Goal: Answer question/provide support

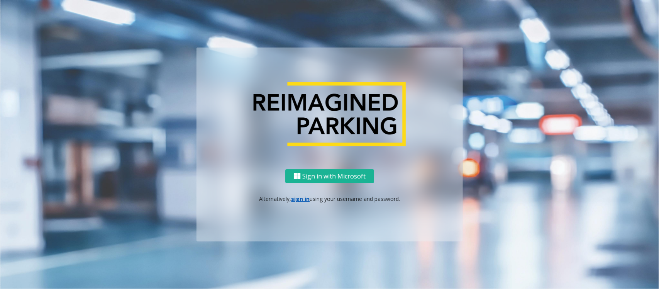
click at [298, 200] on link "sign in" at bounding box center [301, 198] width 19 height 7
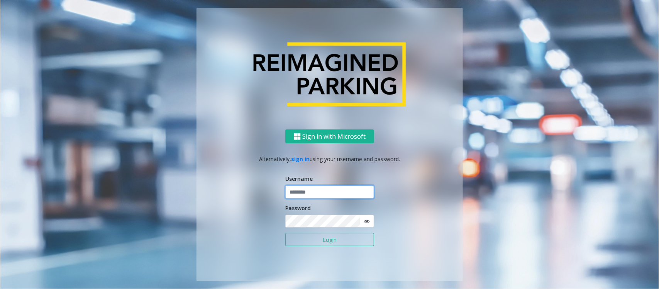
type input "**********"
click at [317, 192] on input "**********" at bounding box center [329, 191] width 89 height 13
click at [323, 234] on button "Login" at bounding box center [329, 239] width 89 height 13
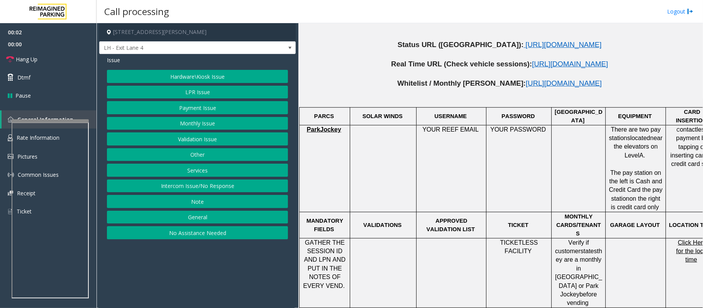
scroll to position [309, 0]
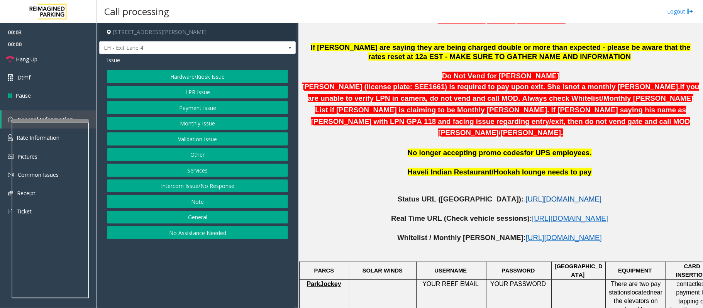
click at [526, 195] on span "[URL][DOMAIN_NAME]" at bounding box center [564, 199] width 76 height 8
click at [188, 90] on button "LPR Issue" at bounding box center [197, 92] width 181 height 13
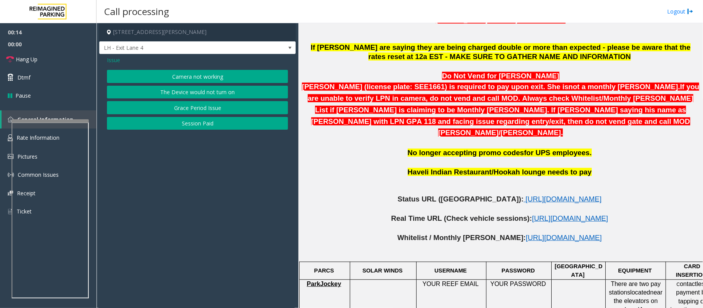
click at [185, 70] on button "Camera not working" at bounding box center [197, 76] width 181 height 13
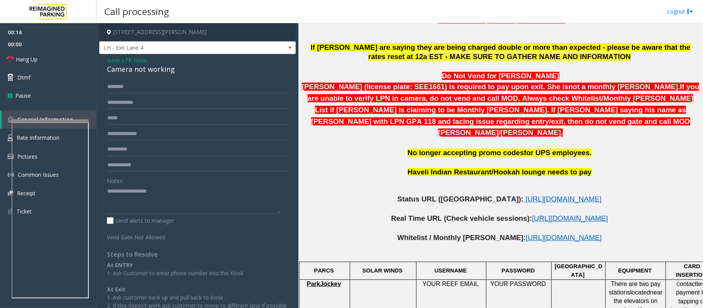
click at [138, 70] on div "Camera not working" at bounding box center [197, 69] width 181 height 10
copy div "Camera not working"
click at [137, 197] on textarea at bounding box center [193, 199] width 173 height 29
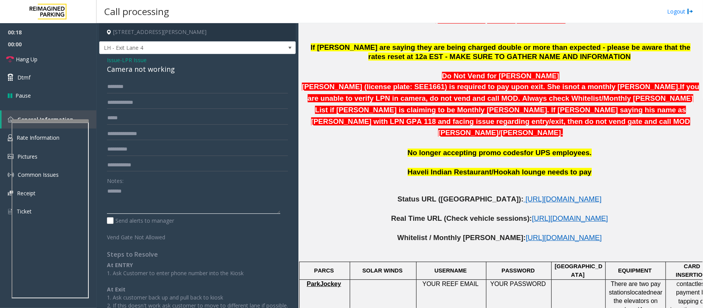
paste textarea "**********"
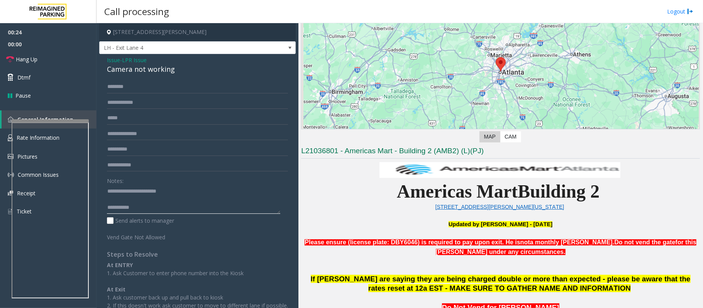
scroll to position [0, 0]
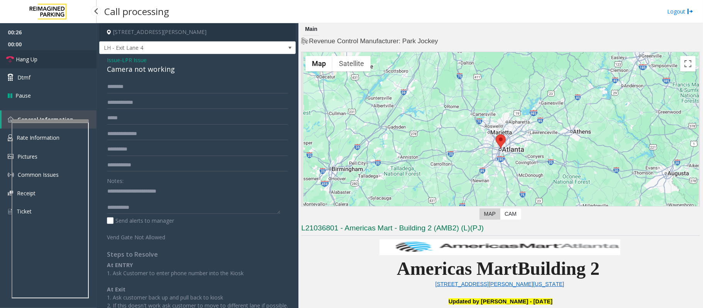
click at [60, 59] on link "Hang Up" at bounding box center [48, 59] width 97 height 18
click at [156, 207] on textarea at bounding box center [193, 199] width 173 height 29
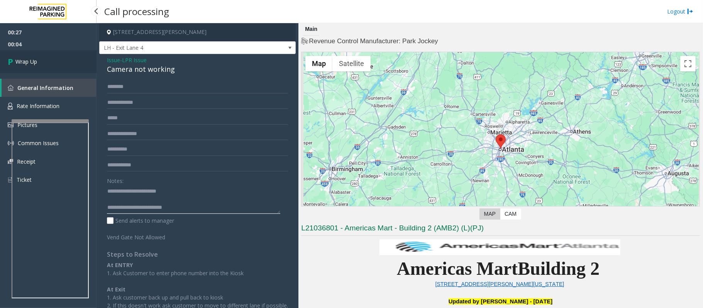
type textarea "**********"
click at [49, 63] on link "Wrap Up" at bounding box center [48, 61] width 97 height 23
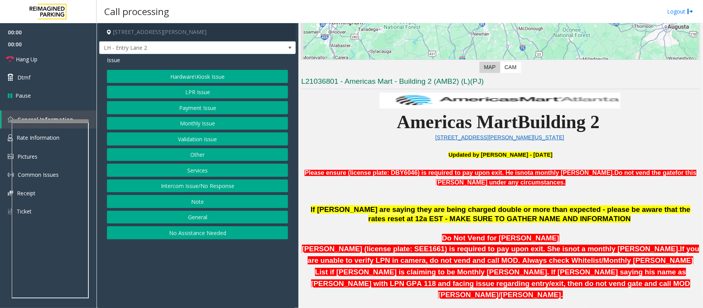
scroll to position [206, 0]
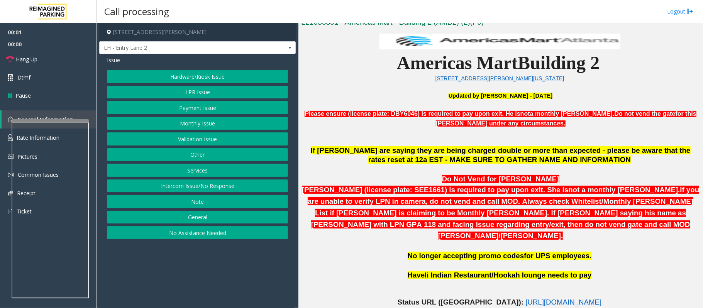
click at [196, 95] on button "LPR Issue" at bounding box center [197, 92] width 181 height 13
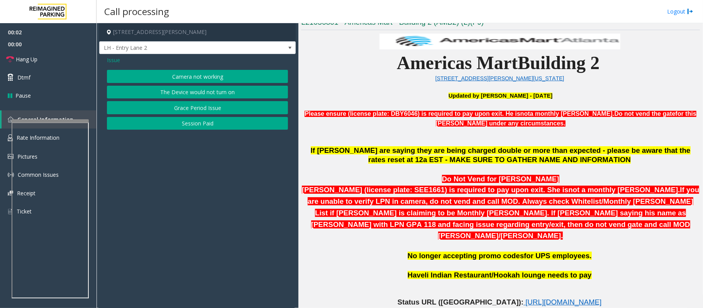
click at [109, 57] on span "Issue" at bounding box center [113, 60] width 13 height 8
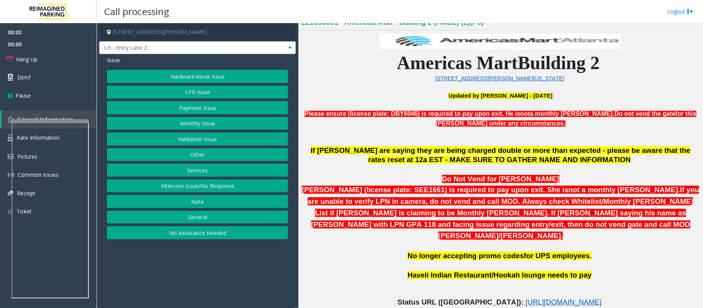
click at [197, 190] on button "Intercom Issue/No Response" at bounding box center [197, 186] width 181 height 13
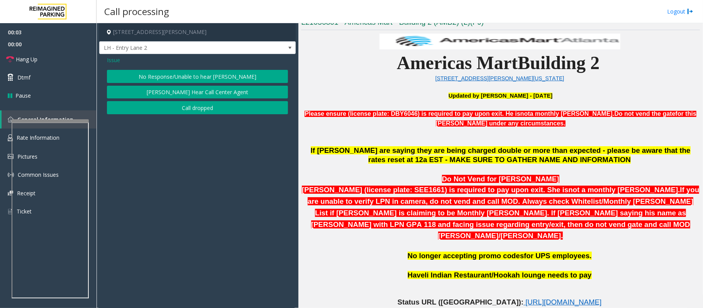
click at [187, 75] on button "No Response/Unable to hear [PERSON_NAME]" at bounding box center [197, 76] width 181 height 13
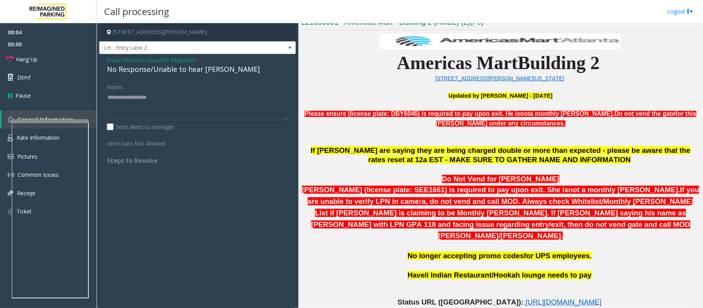
click at [185, 71] on div "No Response/Unable to hear [PERSON_NAME]" at bounding box center [197, 69] width 181 height 10
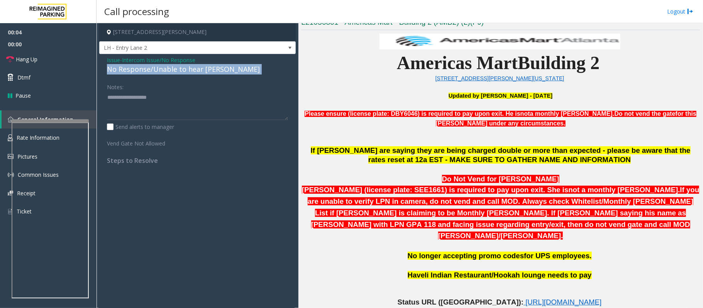
click at [185, 71] on div "No Response/Unable to hear [PERSON_NAME]" at bounding box center [197, 69] width 181 height 10
copy div "No Response/Unable to hear [PERSON_NAME]"
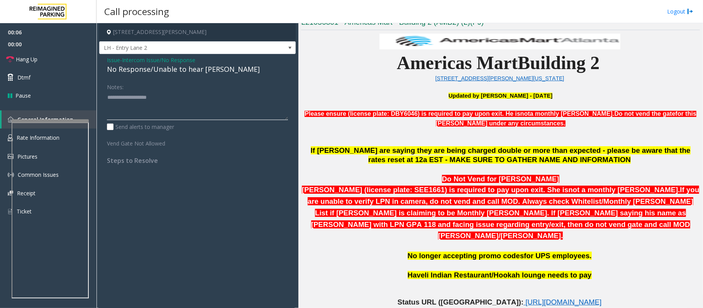
paste textarea "**********"
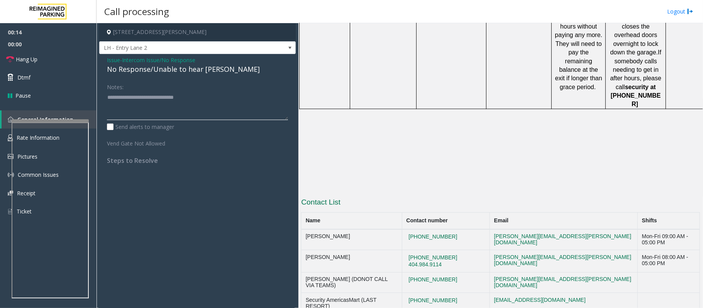
scroll to position [561, 0]
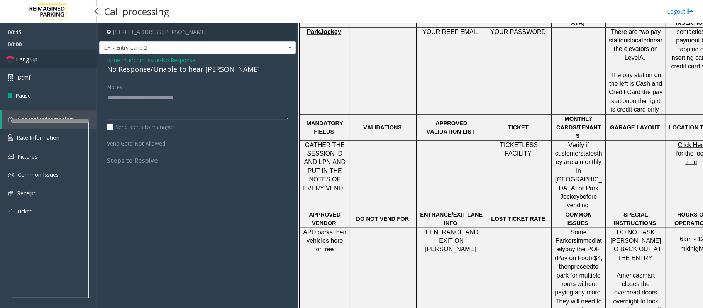
type textarea "**********"
click at [22, 58] on span "Hang Up" at bounding box center [27, 59] width 22 height 8
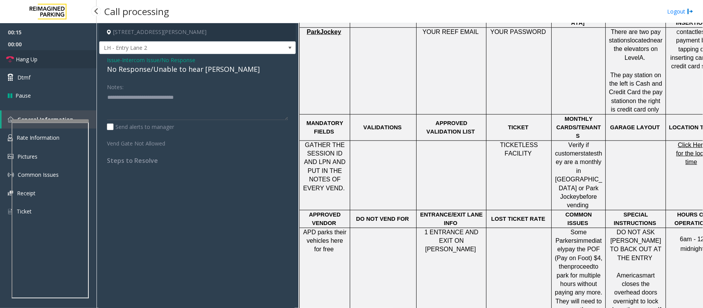
click at [22, 58] on span "Hang Up" at bounding box center [27, 59] width 22 height 8
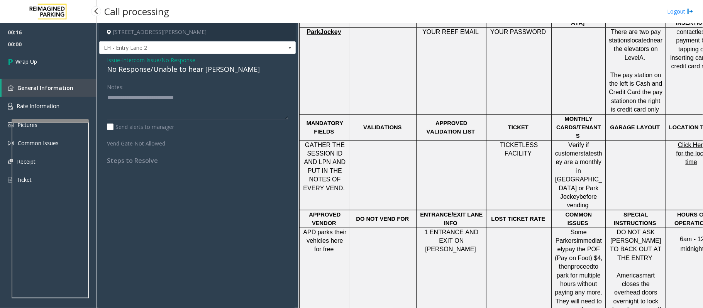
click at [22, 58] on span "Wrap Up" at bounding box center [26, 62] width 22 height 8
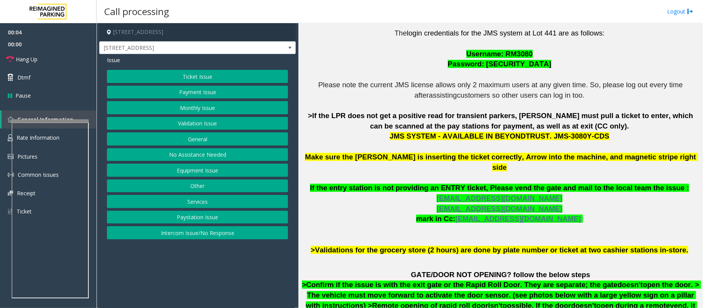
scroll to position [153, 0]
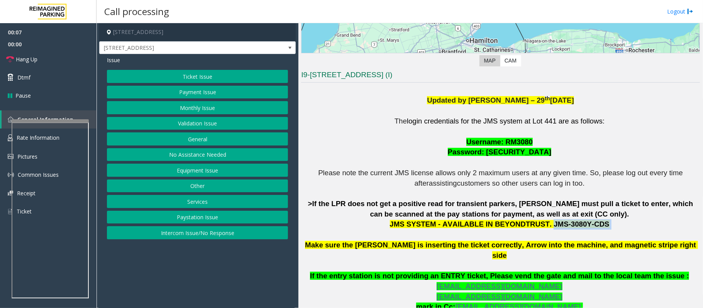
drag, startPoint x: 539, startPoint y: 223, endPoint x: 598, endPoint y: 225, distance: 58.7
click at [598, 225] on p "The login credentials for the JMS system at Lot 441 are as follows: Username: R…" at bounding box center [500, 229] width 399 height 227
copy p "JMS-3080Y-CDS"
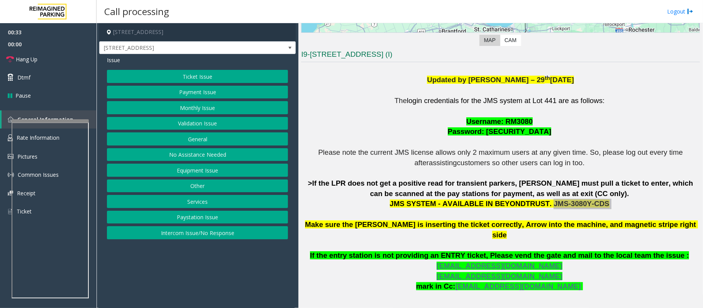
scroll to position [205, 0]
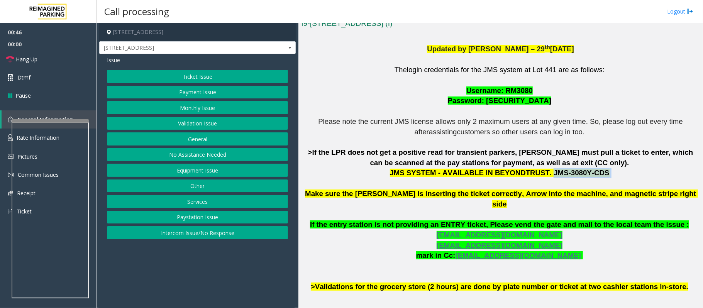
click at [213, 78] on button "Ticket Issue" at bounding box center [197, 76] width 181 height 13
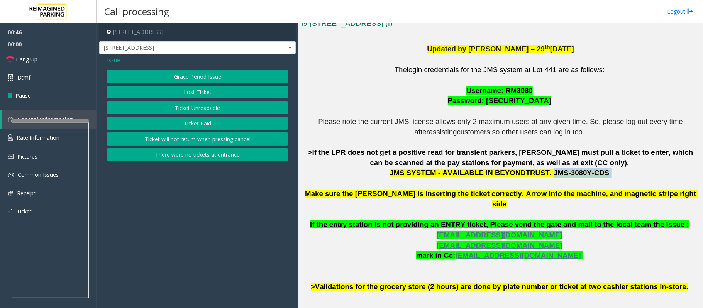
click at [209, 104] on button "Ticket Unreadable" at bounding box center [197, 107] width 181 height 13
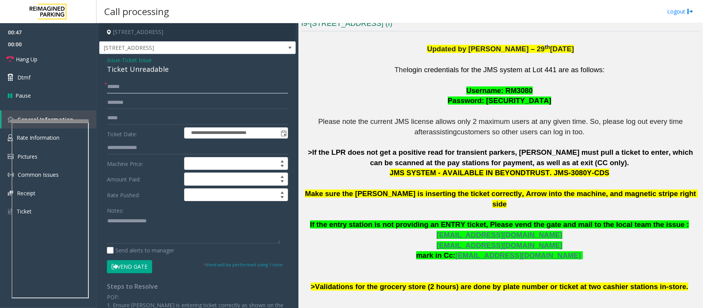
click at [120, 85] on input "text" at bounding box center [197, 86] width 181 height 13
click at [149, 87] on input "text" at bounding box center [197, 86] width 181 height 13
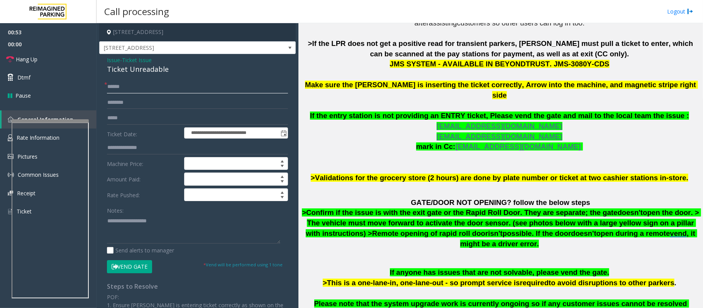
scroll to position [360, 0]
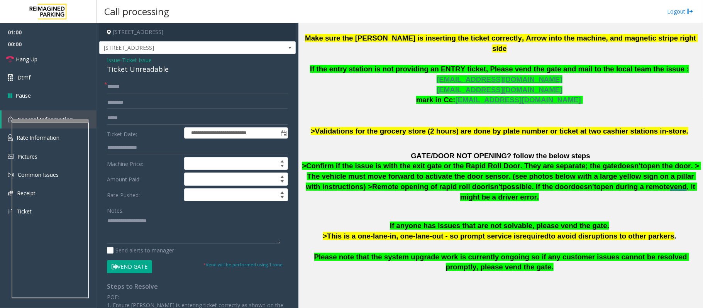
click at [111, 60] on span "Issue" at bounding box center [113, 60] width 13 height 8
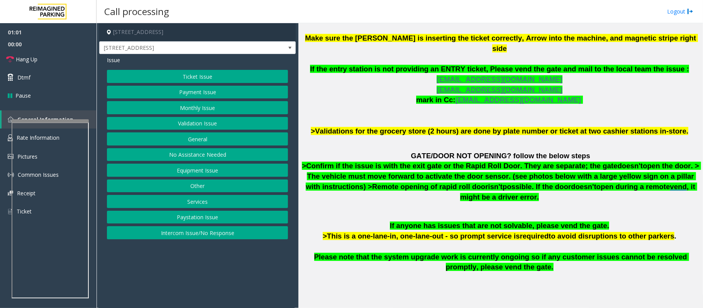
click at [196, 170] on button "Equipment Issue" at bounding box center [197, 170] width 181 height 13
click at [189, 94] on button "Ticket Jam" at bounding box center [197, 92] width 181 height 13
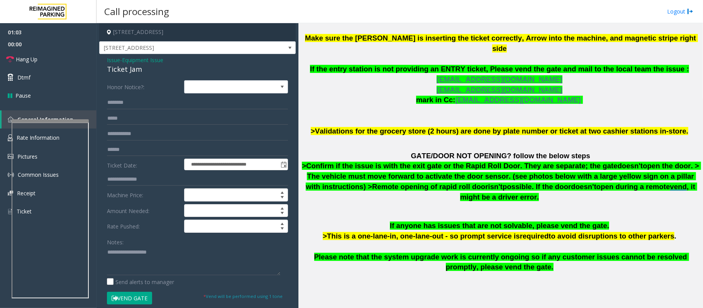
click at [135, 70] on div "Ticket Jam" at bounding box center [197, 69] width 181 height 10
copy div "Ticket Jam"
click at [142, 252] on textarea at bounding box center [193, 260] width 173 height 29
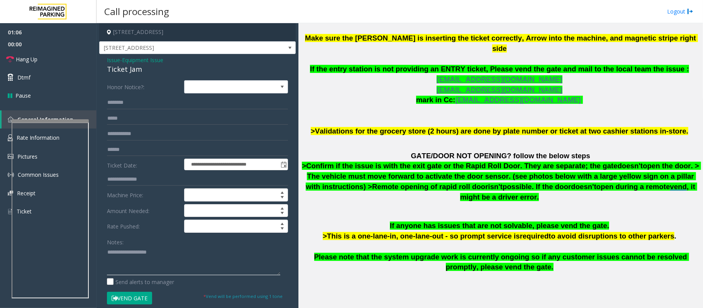
click at [141, 252] on textarea at bounding box center [193, 260] width 173 height 29
paste textarea "**********"
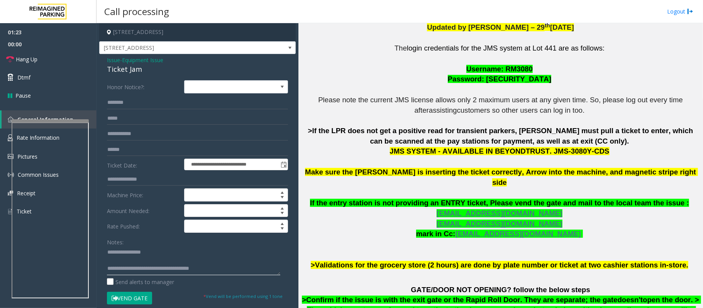
scroll to position [51, 0]
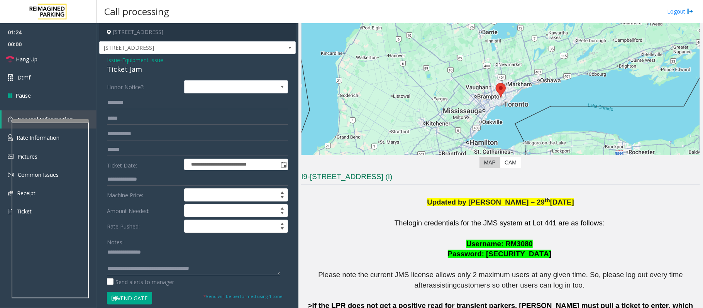
type textarea "**********"
click at [129, 100] on input "text" at bounding box center [197, 102] width 181 height 13
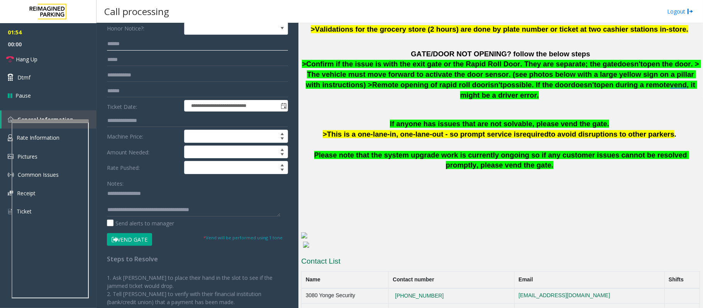
scroll to position [122, 0]
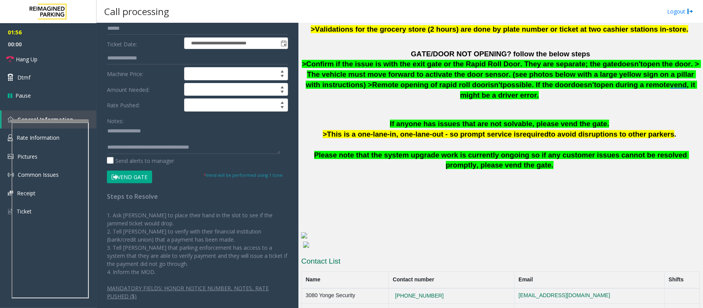
type input "******"
click at [129, 181] on button "Vend Gate" at bounding box center [129, 177] width 45 height 13
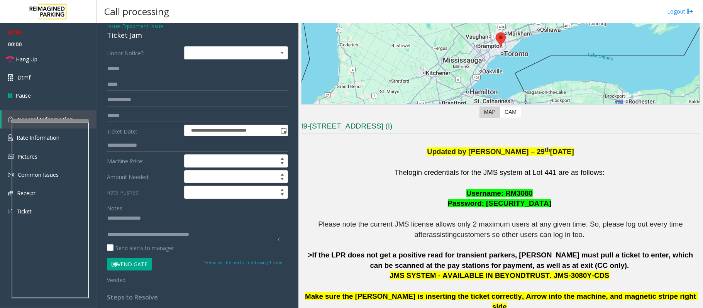
scroll to position [51, 0]
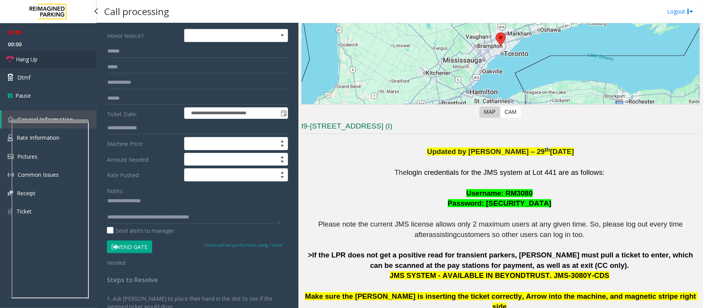
click at [22, 61] on span "Hang Up" at bounding box center [27, 59] width 22 height 8
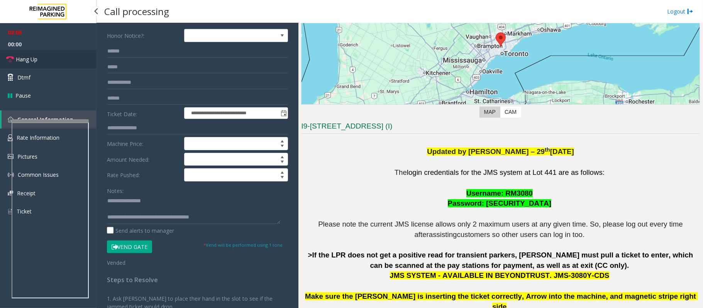
click at [22, 61] on span "Hang Up" at bounding box center [27, 59] width 22 height 8
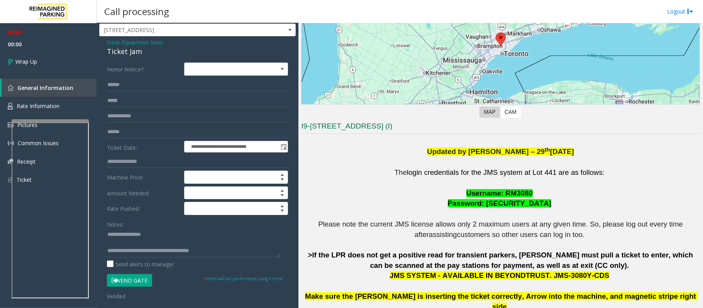
scroll to position [0, 0]
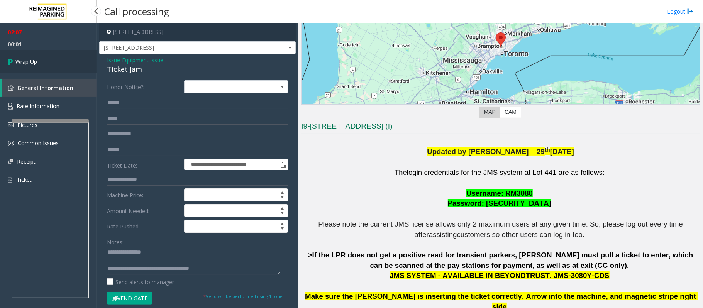
click at [44, 60] on link "Wrap Up" at bounding box center [48, 61] width 97 height 23
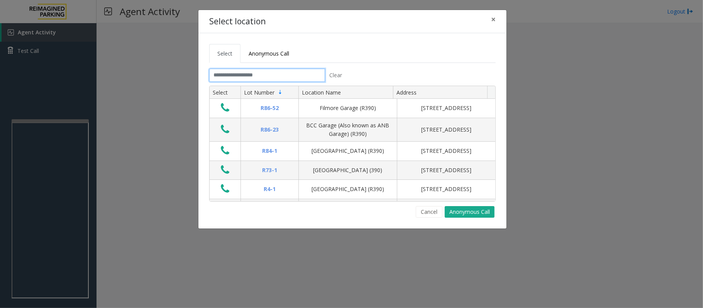
click at [299, 82] on input "text" at bounding box center [267, 75] width 116 height 13
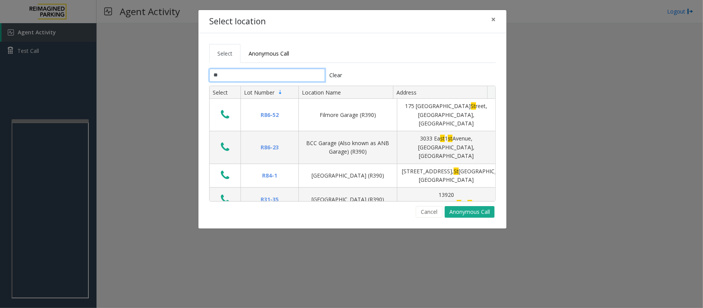
type input "*"
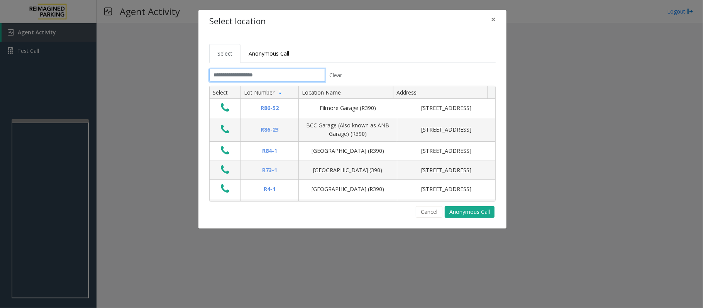
type input "*"
click at [259, 51] on span "Anonymous Call" at bounding box center [269, 53] width 41 height 7
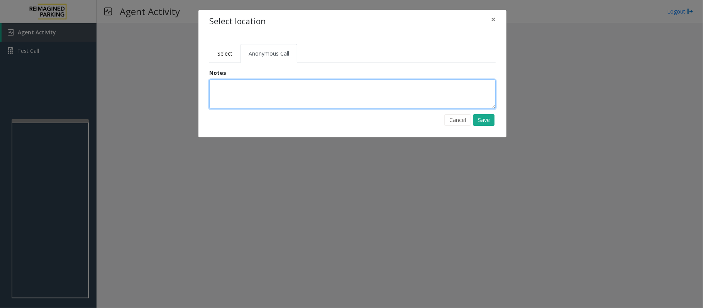
click at [263, 99] on textarea at bounding box center [352, 94] width 287 height 29
drag, startPoint x: 219, startPoint y: 80, endPoint x: 389, endPoint y: 91, distance: 171.0
click at [389, 91] on textarea "**********" at bounding box center [352, 94] width 287 height 29
click at [303, 85] on textarea "**********" at bounding box center [352, 94] width 287 height 29
type textarea "**********"
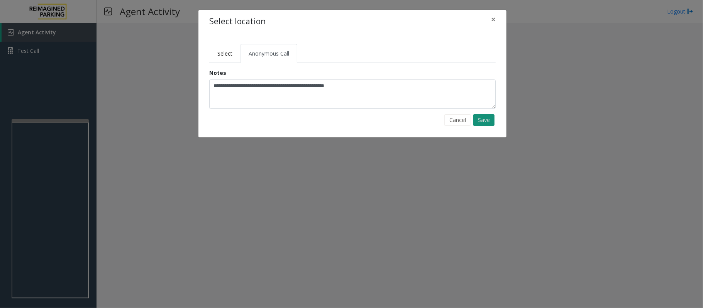
click at [481, 122] on button "Save" at bounding box center [483, 120] width 21 height 12
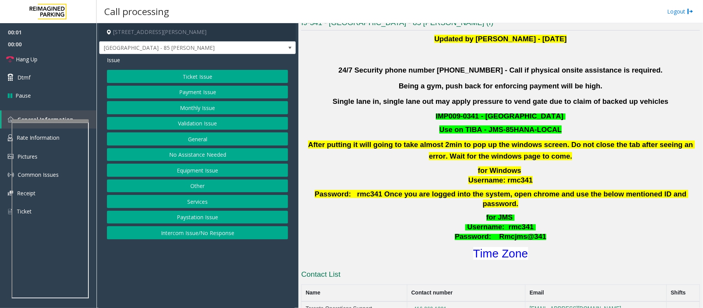
scroll to position [206, 0]
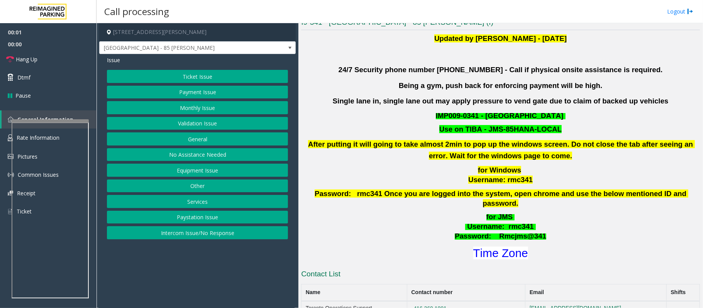
click at [185, 124] on button "Validation Issue" at bounding box center [197, 123] width 181 height 13
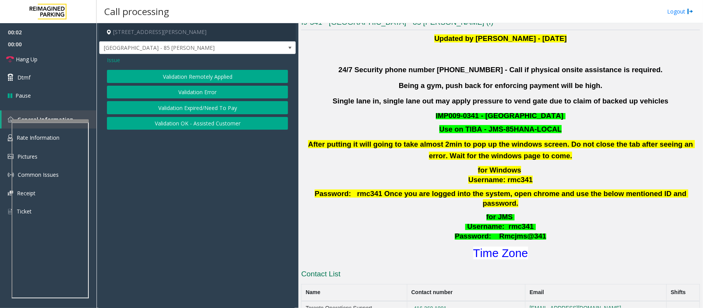
click at [186, 92] on button "Validation Error" at bounding box center [197, 92] width 181 height 13
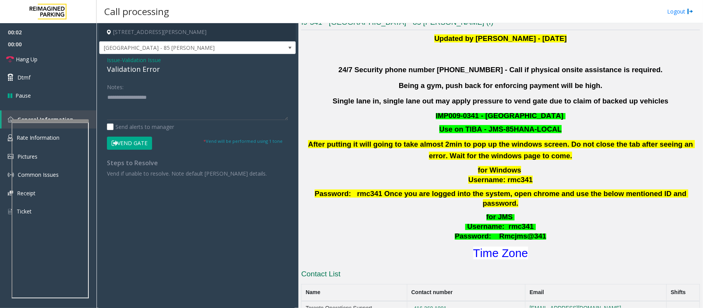
click at [131, 73] on div "Validation Error" at bounding box center [197, 69] width 181 height 10
copy div "Validation Error"
click at [136, 98] on textarea at bounding box center [197, 105] width 181 height 29
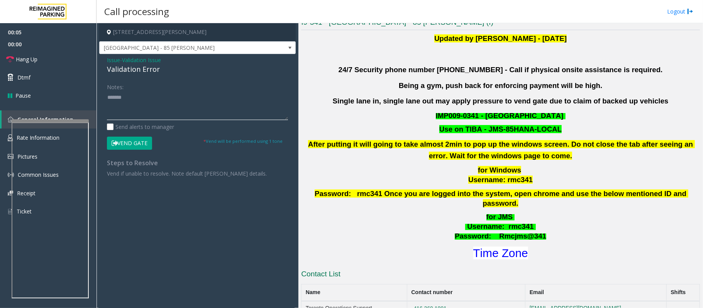
paste textarea "**********"
drag, startPoint x: 143, startPoint y: 116, endPoint x: 148, endPoint y: 110, distance: 7.7
click at [143, 116] on textarea at bounding box center [197, 105] width 181 height 29
click at [175, 115] on textarea at bounding box center [197, 105] width 181 height 29
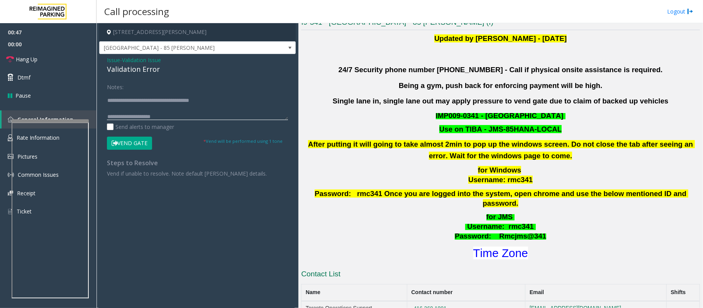
scroll to position [22, 0]
click at [500, 247] on font "Time Zone" at bounding box center [500, 253] width 55 height 13
click at [150, 112] on textarea at bounding box center [197, 105] width 181 height 29
click at [143, 144] on button "Vend Gate" at bounding box center [129, 143] width 45 height 13
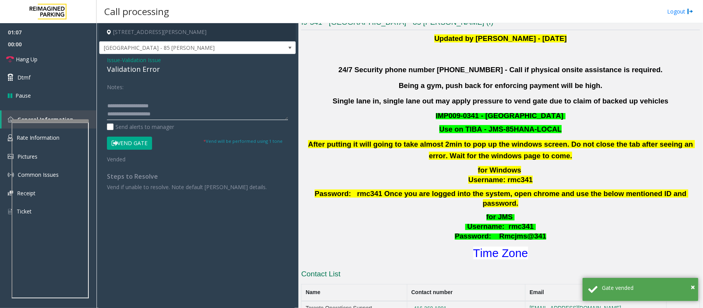
click at [175, 111] on textarea at bounding box center [197, 105] width 181 height 29
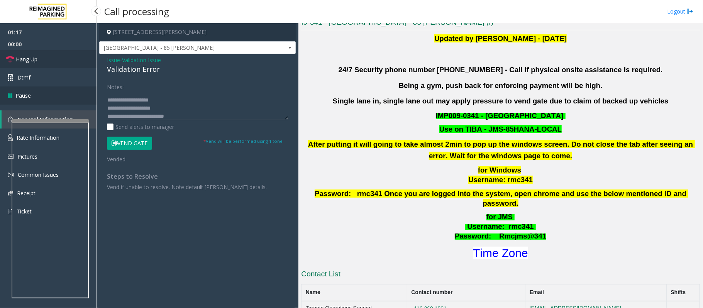
drag, startPoint x: 36, startPoint y: 61, endPoint x: 90, endPoint y: 95, distance: 63.7
click at [36, 61] on span "Hang Up" at bounding box center [27, 59] width 22 height 8
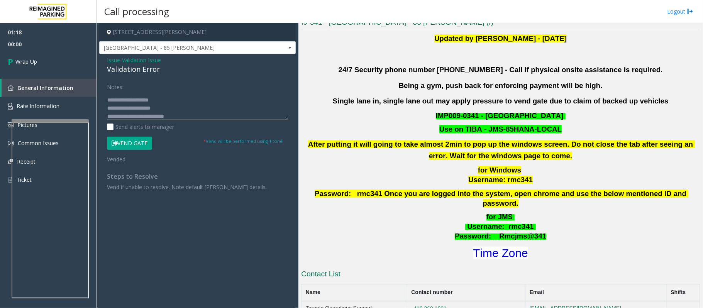
scroll to position [0, 0]
click at [154, 101] on textarea at bounding box center [197, 105] width 181 height 29
type textarea "**********"
click at [51, 92] on link "General Information" at bounding box center [49, 88] width 95 height 18
click at [36, 70] on link "Wrap Up" at bounding box center [48, 61] width 97 height 23
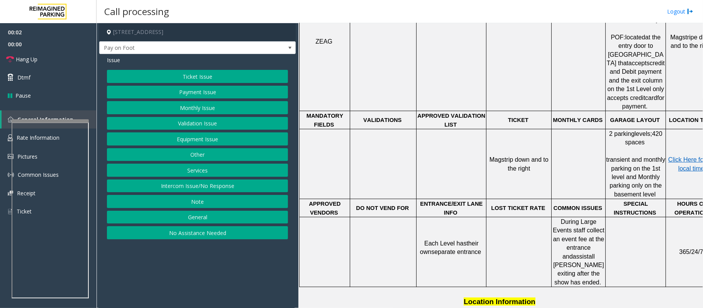
scroll to position [360, 0]
drag, startPoint x: 213, startPoint y: 190, endPoint x: 209, endPoint y: 165, distance: 25.4
click at [213, 190] on button "Intercom Issue/No Response" at bounding box center [197, 186] width 181 height 13
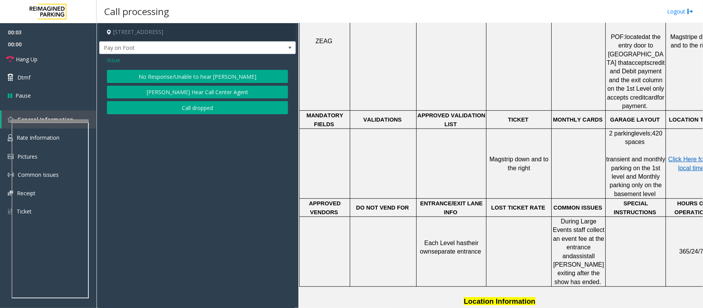
click at [194, 78] on button "No Response/Unable to hear [PERSON_NAME]" at bounding box center [197, 76] width 181 height 13
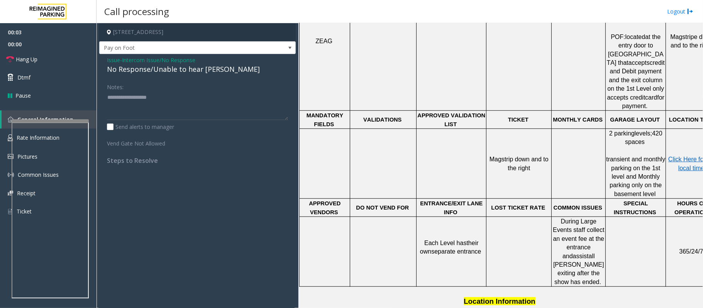
click at [193, 72] on div "No Response/Unable to hear [PERSON_NAME]" at bounding box center [197, 69] width 181 height 10
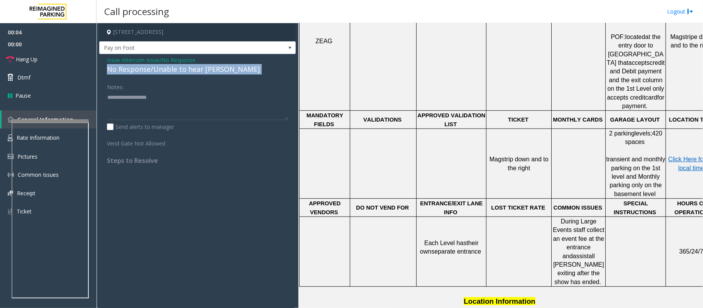
click at [193, 72] on div "No Response/Unable to hear [PERSON_NAME]" at bounding box center [197, 69] width 181 height 10
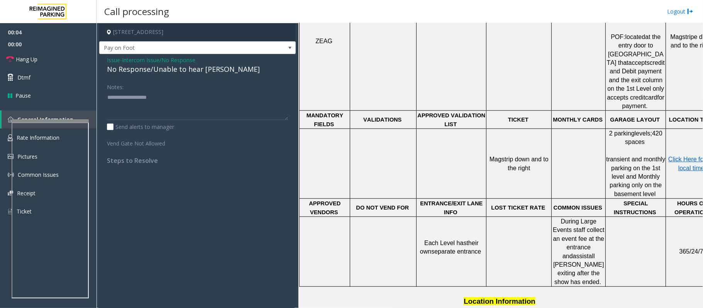
drag, startPoint x: 194, startPoint y: 76, endPoint x: 203, endPoint y: 78, distance: 9.1
click at [203, 78] on div "Issue - Intercom Issue/No Response No Response/Unable to hear parker Notes: Sen…" at bounding box center [197, 113] width 197 height 118
click at [200, 70] on div "No Response/Unable to hear [PERSON_NAME]" at bounding box center [197, 69] width 181 height 10
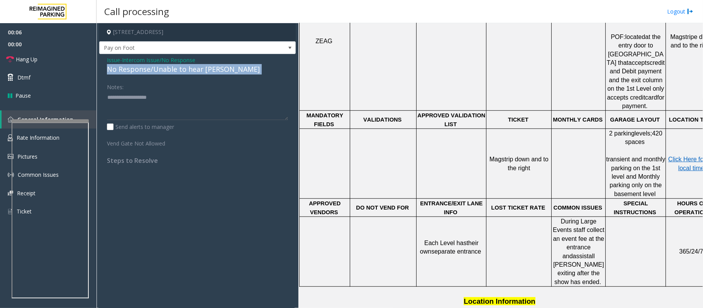
click at [200, 70] on div "No Response/Unable to hear [PERSON_NAME]" at bounding box center [197, 69] width 181 height 10
copy div "No Response/Unable to hear [PERSON_NAME]"
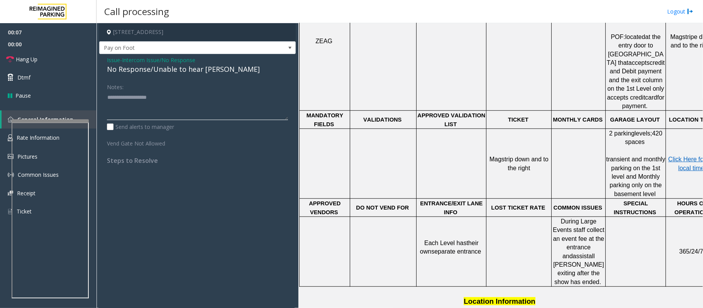
paste textarea "**********"
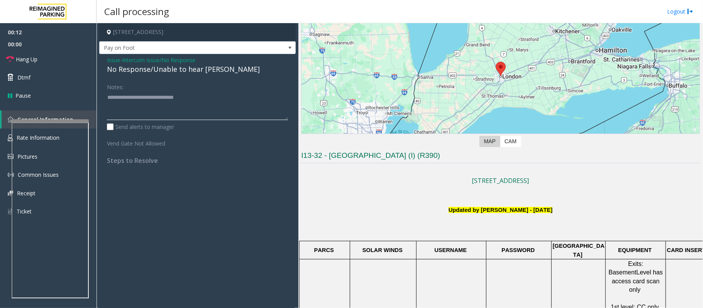
scroll to position [0, 0]
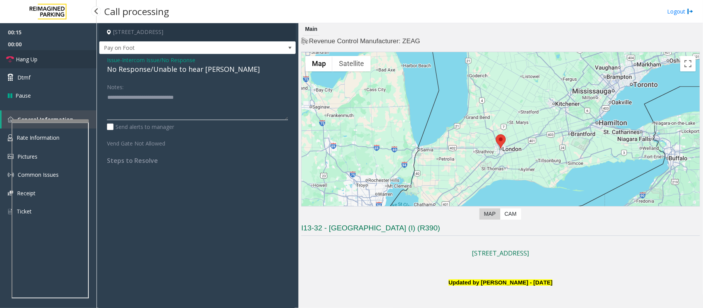
type textarea "**********"
click at [6, 60] on icon at bounding box center [10, 60] width 8 height 8
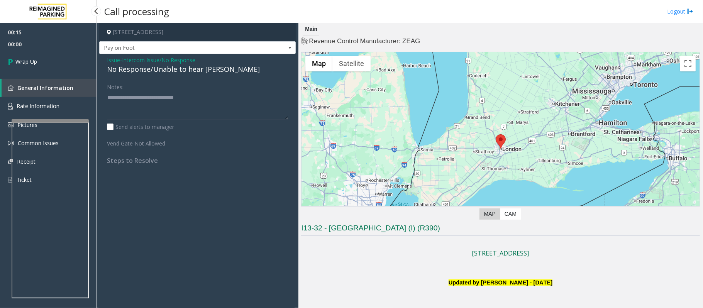
click at [6, 60] on link "Wrap Up" at bounding box center [48, 61] width 97 height 23
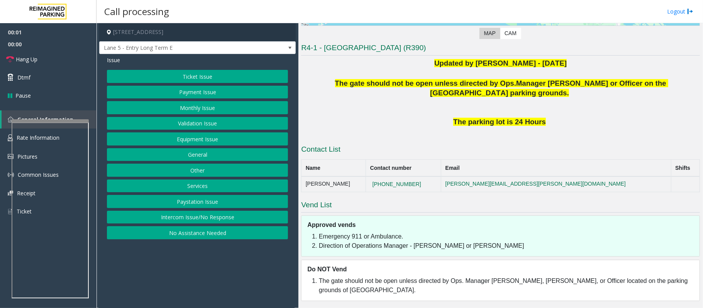
scroll to position [172, 0]
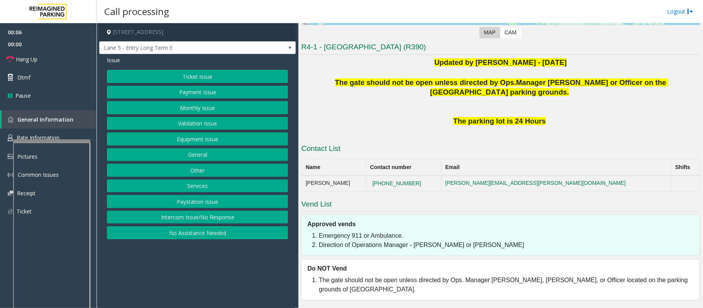
click at [65, 141] on div at bounding box center [51, 140] width 77 height 3
click at [59, 136] on span "Rate Information" at bounding box center [38, 137] width 43 height 7
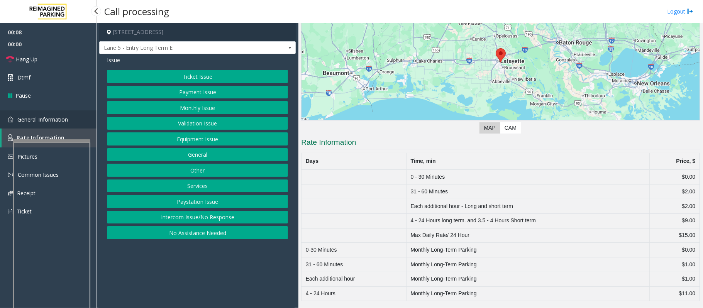
click at [45, 123] on link "General Information" at bounding box center [48, 119] width 97 height 18
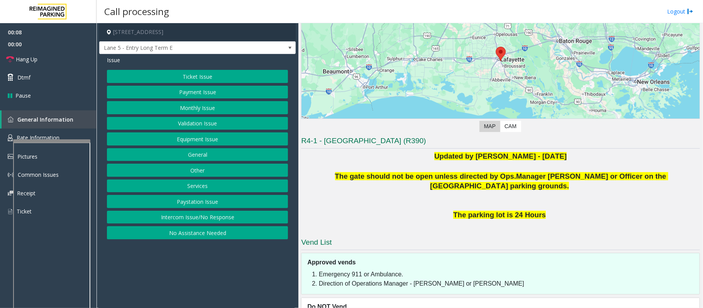
scroll to position [117, 0]
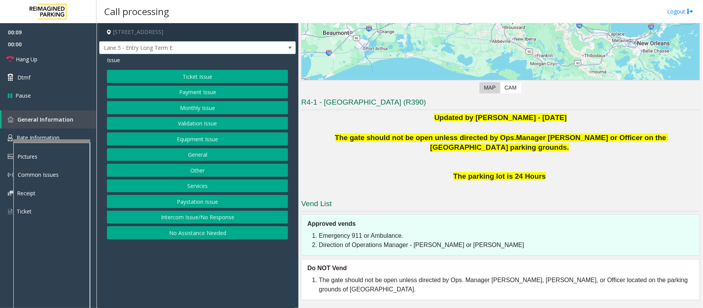
click at [209, 70] on div "Issue Ticket Issue Payment Issue Monthly Issue Validation Issue Equipment Issue…" at bounding box center [197, 148] width 197 height 189
click at [219, 80] on button "Ticket Issue" at bounding box center [197, 76] width 181 height 13
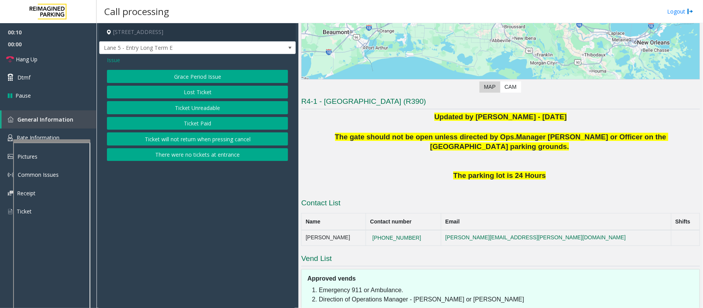
scroll to position [172, 0]
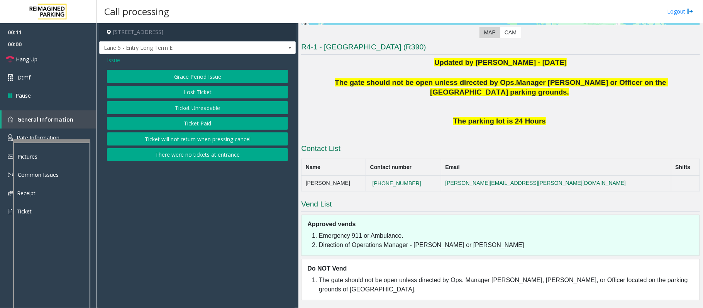
click at [201, 109] on button "Ticket Unreadable" at bounding box center [197, 107] width 181 height 13
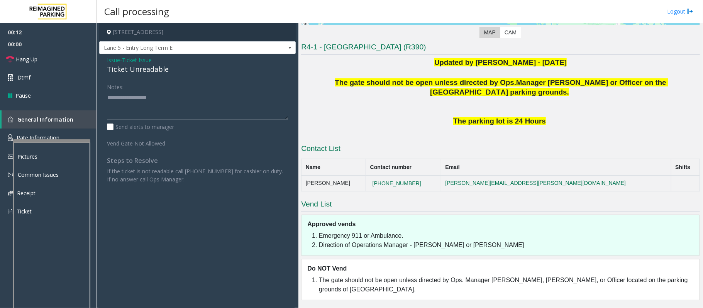
click at [163, 105] on textarea at bounding box center [197, 105] width 181 height 29
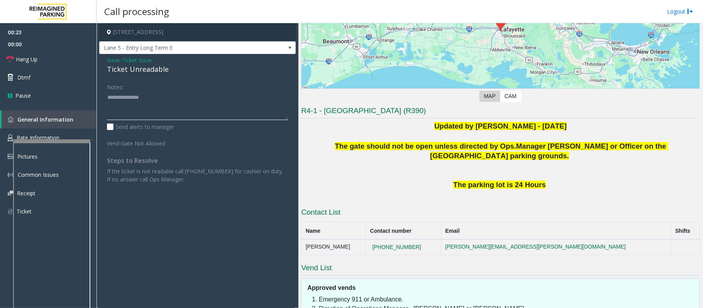
scroll to position [0, 0]
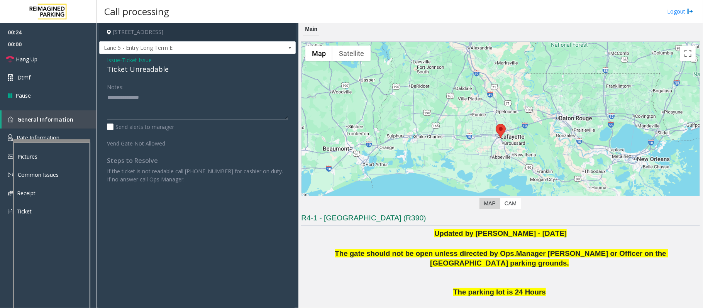
type textarea "**********"
click at [132, 73] on div "Ticket Unreadable" at bounding box center [197, 69] width 181 height 10
copy div "Ticket Unreadable"
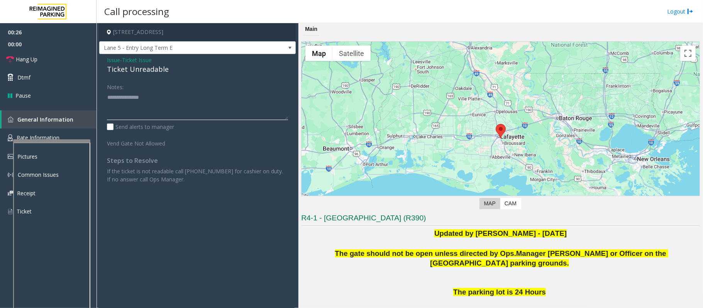
click at [168, 99] on textarea at bounding box center [197, 105] width 181 height 29
drag, startPoint x: 168, startPoint y: 99, endPoint x: 105, endPoint y: 97, distance: 62.2
click at [105, 97] on div "Notes: Send alerts to manager Vend Gate Not Allowed Steps to Resolve If the tic…" at bounding box center [197, 131] width 193 height 103
paste textarea "**********"
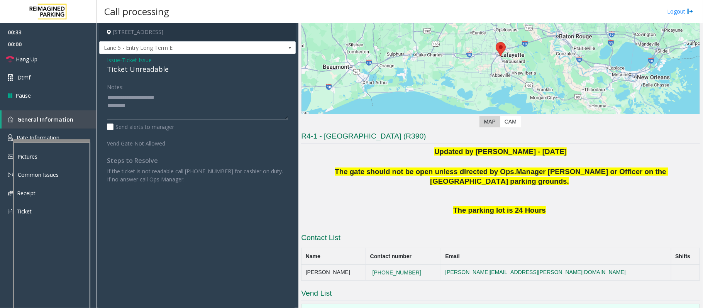
scroll to position [172, 0]
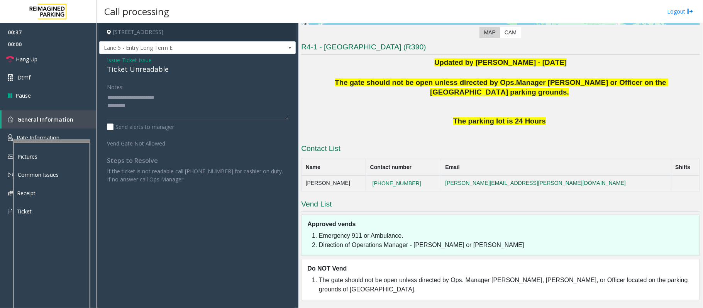
drag, startPoint x: 117, startPoint y: 107, endPoint x: 256, endPoint y: 84, distance: 141.6
click at [256, 84] on div "Notes:" at bounding box center [197, 100] width 181 height 40
click at [25, 60] on span "Hang Up" at bounding box center [27, 59] width 22 height 8
click at [146, 105] on textarea at bounding box center [197, 105] width 181 height 29
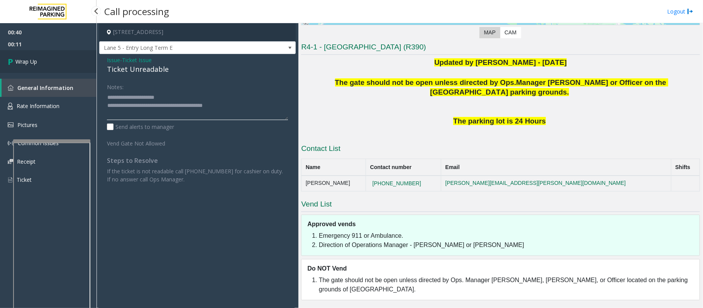
type textarea "**********"
click at [7, 56] on link "Wrap Up" at bounding box center [48, 61] width 97 height 23
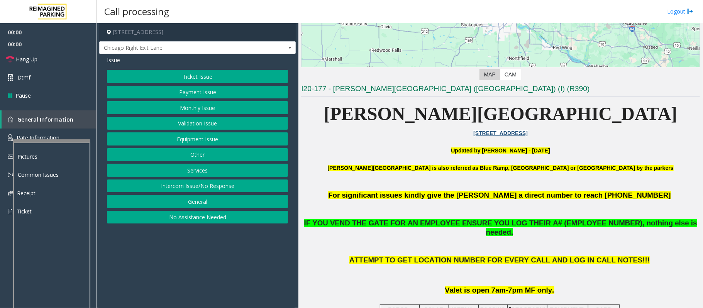
scroll to position [257, 0]
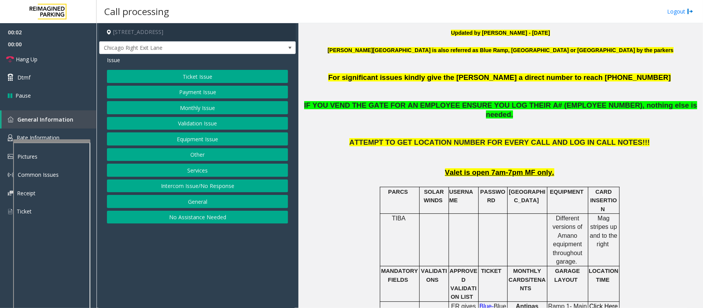
click at [198, 141] on button "Equipment Issue" at bounding box center [197, 138] width 181 height 13
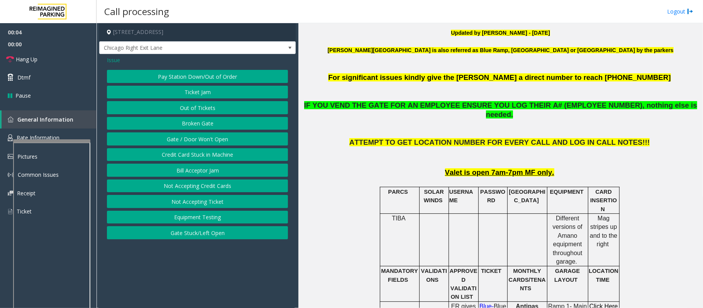
click at [107, 59] on span "Issue" at bounding box center [113, 60] width 13 height 8
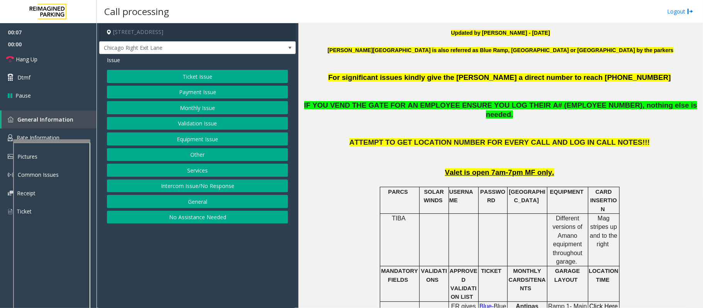
click at [188, 192] on button "Intercom Issue/No Response" at bounding box center [197, 186] width 181 height 13
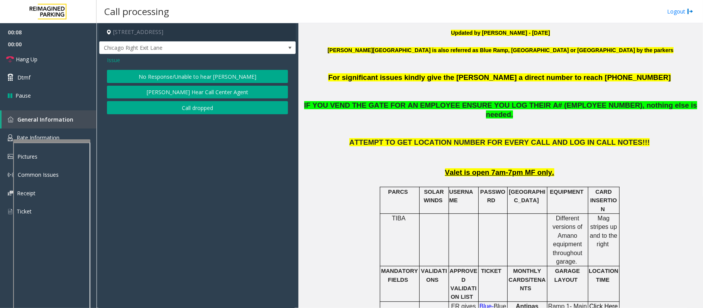
click at [181, 80] on button "No Response/Unable to hear [PERSON_NAME]" at bounding box center [197, 76] width 181 height 13
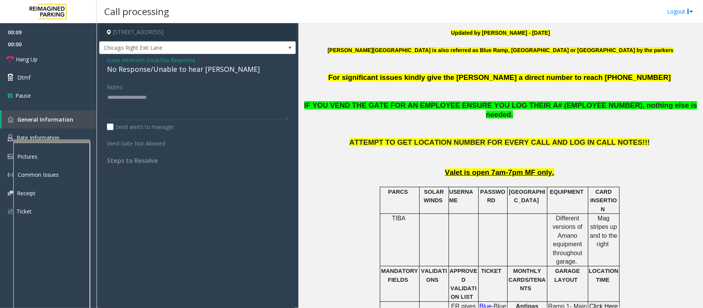
click at [170, 72] on div "No Response/Unable to hear [PERSON_NAME]" at bounding box center [197, 69] width 181 height 10
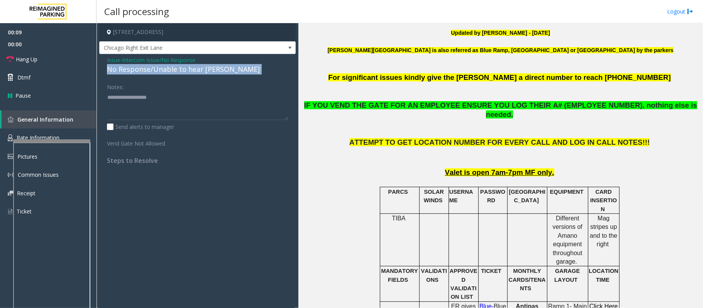
click at [170, 72] on div "No Response/Unable to hear [PERSON_NAME]" at bounding box center [197, 69] width 181 height 10
copy div "No Response/Unable to hear [PERSON_NAME]"
click at [185, 73] on div "No Response/Unable to hear [PERSON_NAME]" at bounding box center [197, 69] width 181 height 10
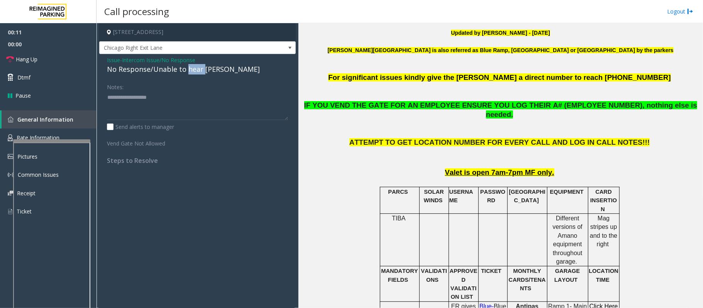
click at [185, 73] on div "No Response/Unable to hear [PERSON_NAME]" at bounding box center [197, 69] width 181 height 10
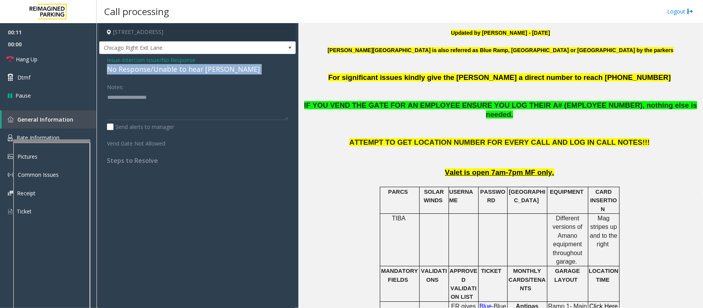
click at [185, 73] on div "No Response/Unable to hear [PERSON_NAME]" at bounding box center [197, 69] width 181 height 10
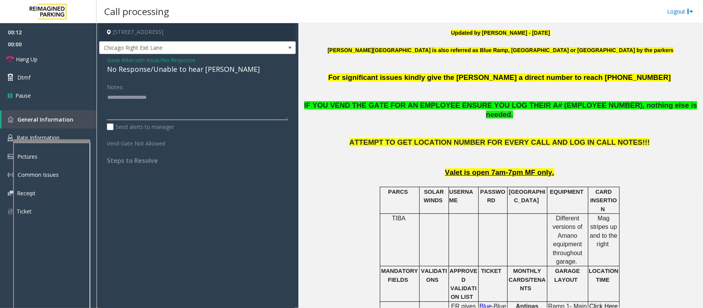
click at [183, 92] on textarea at bounding box center [197, 105] width 181 height 29
paste textarea "**********"
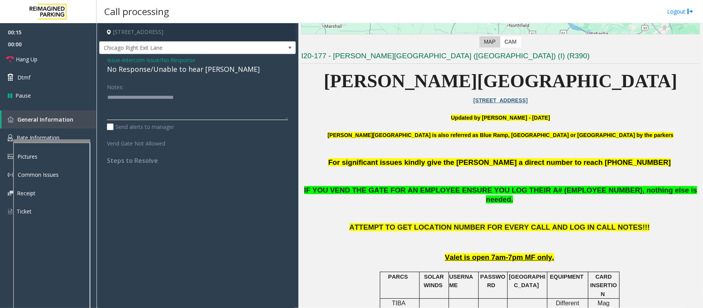
scroll to position [154, 0]
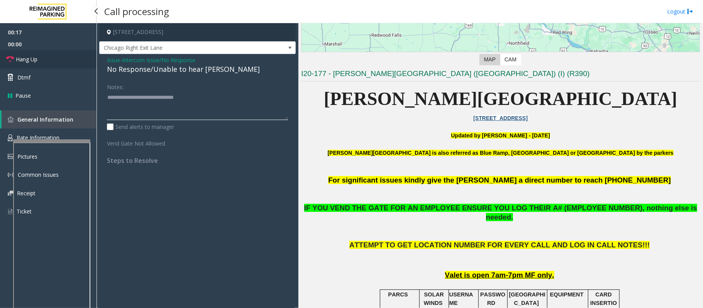
type textarea "**********"
click at [37, 54] on link "Hang Up" at bounding box center [48, 59] width 97 height 18
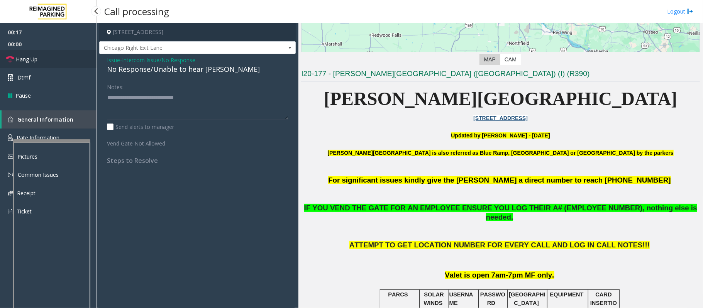
click at [37, 54] on link "Hang Up" at bounding box center [48, 59] width 97 height 18
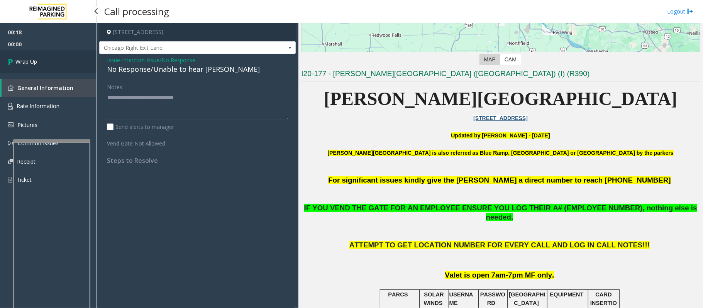
click at [37, 54] on link "Wrap Up" at bounding box center [48, 61] width 97 height 23
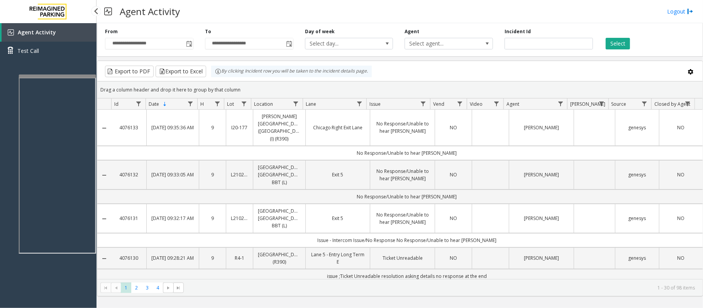
click at [58, 73] on app-root "**********" at bounding box center [351, 154] width 703 height 308
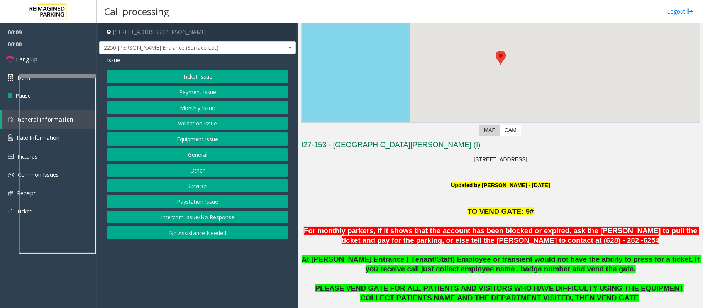
scroll to position [125, 0]
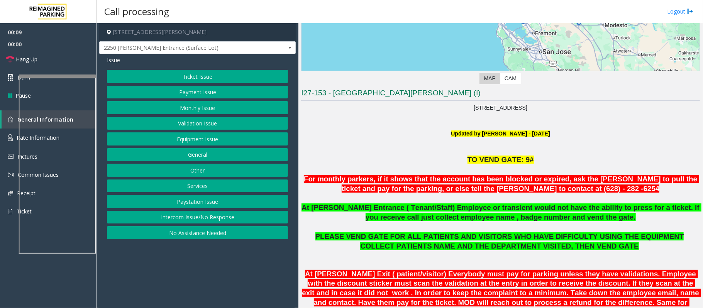
click at [185, 111] on button "Monthly Issue" at bounding box center [197, 107] width 181 height 13
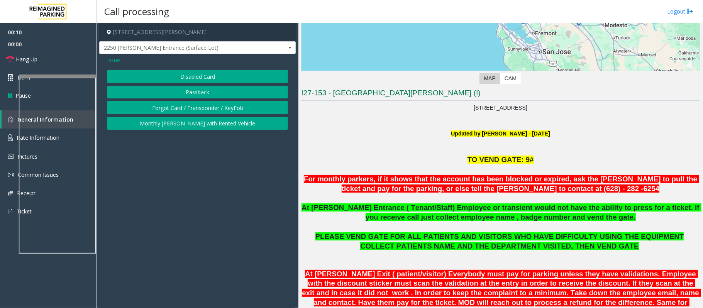
click at [188, 76] on button "Disabled Card" at bounding box center [197, 76] width 181 height 13
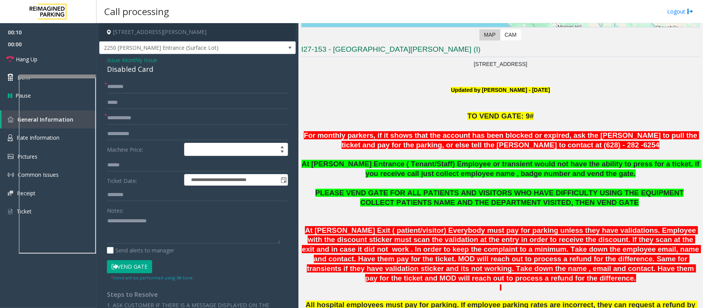
scroll to position [228, 0]
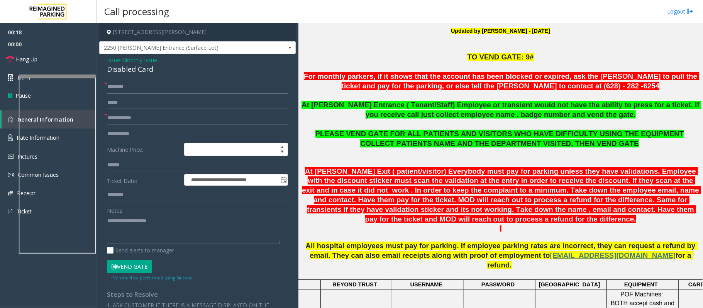
click at [128, 82] on input "text" at bounding box center [197, 86] width 181 height 13
type input "*****"
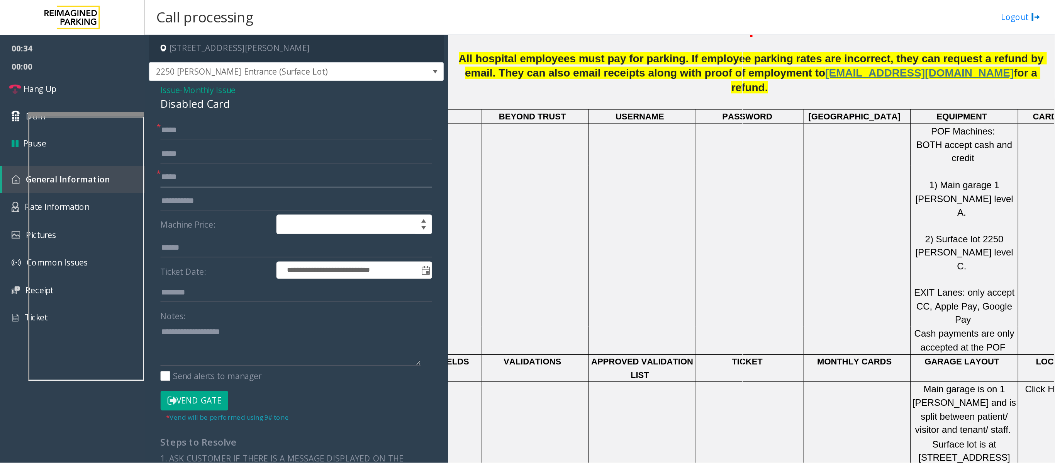
scroll to position [382, 0]
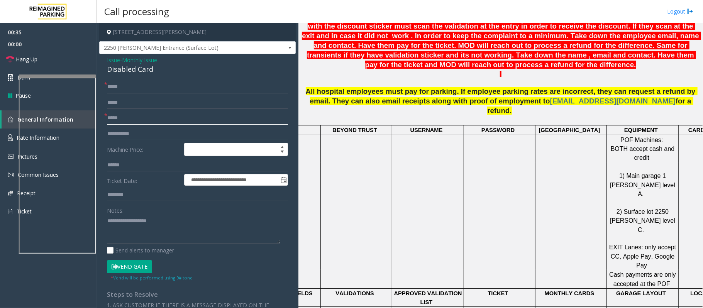
type input "*****"
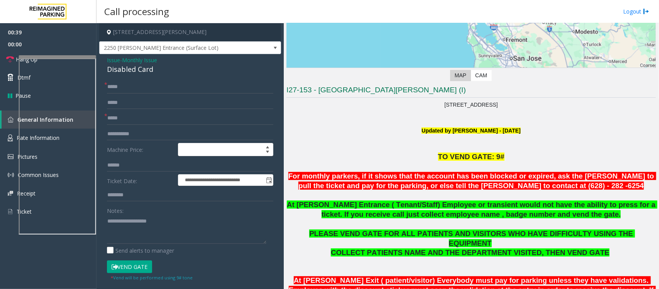
scroll to position [117, 0]
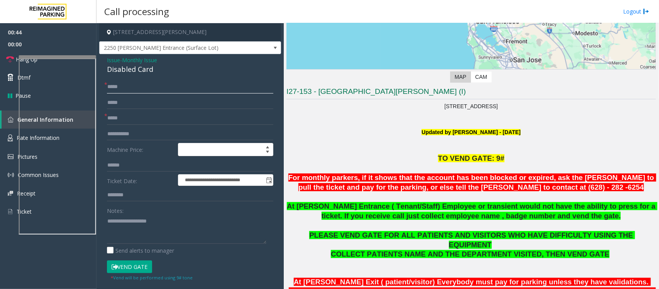
click at [126, 87] on input "*****" at bounding box center [190, 86] width 166 height 13
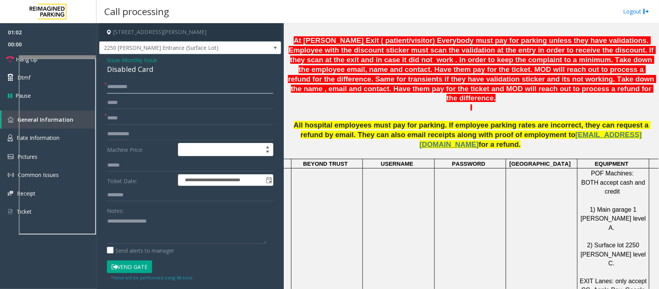
scroll to position [165, 0]
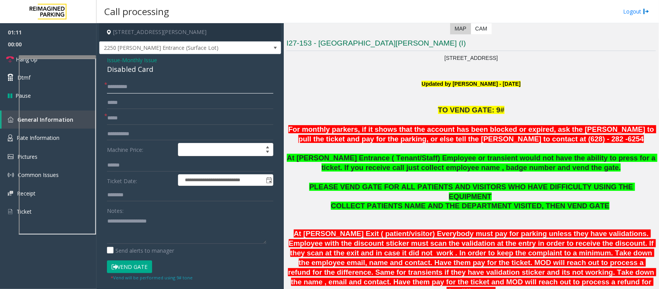
type input "**********"
click at [129, 268] on button "Vend Gate" at bounding box center [129, 266] width 45 height 13
click at [122, 68] on div "Disabled Card" at bounding box center [190, 69] width 166 height 10
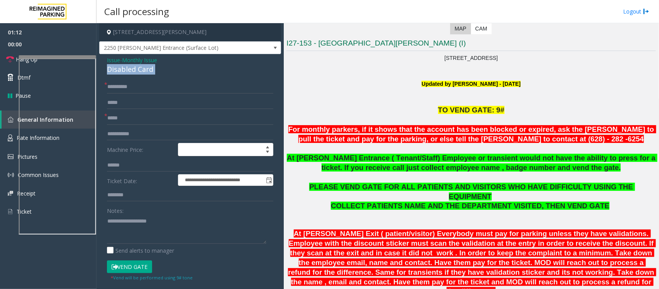
copy div "Disabled Card"
click at [149, 224] on textarea at bounding box center [186, 229] width 159 height 29
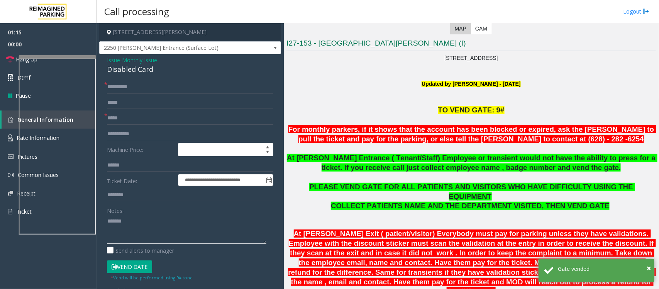
paste textarea "**********"
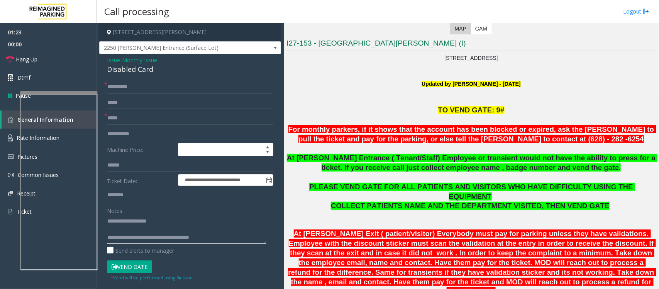
click at [44, 94] on div at bounding box center [58, 92] width 77 height 3
type textarea "**********"
click at [35, 62] on span "Hang Up" at bounding box center [27, 59] width 22 height 8
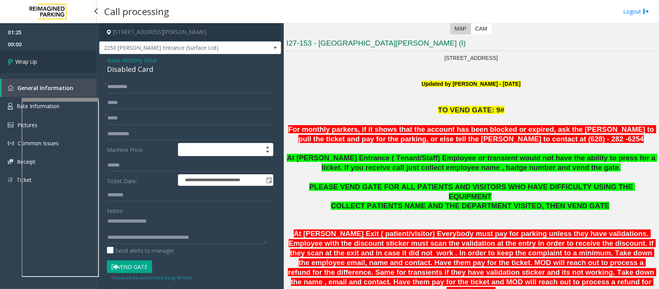
click at [35, 62] on span "Wrap Up" at bounding box center [26, 62] width 22 height 8
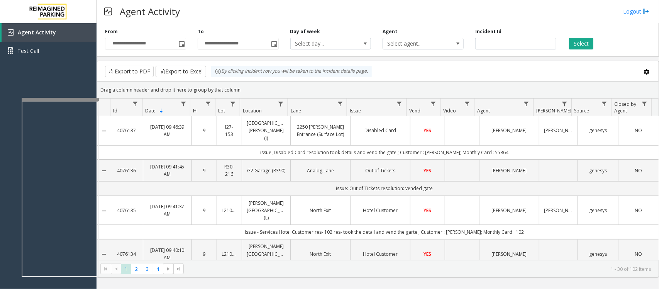
click at [382, 70] on div "Export to PDF Export to Excel By clicking Incident row you will be taken to the…" at bounding box center [378, 72] width 548 height 12
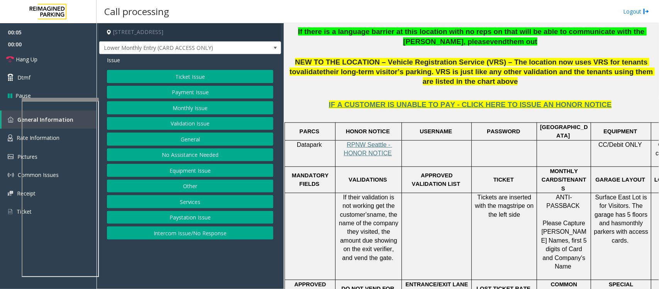
scroll to position [193, 0]
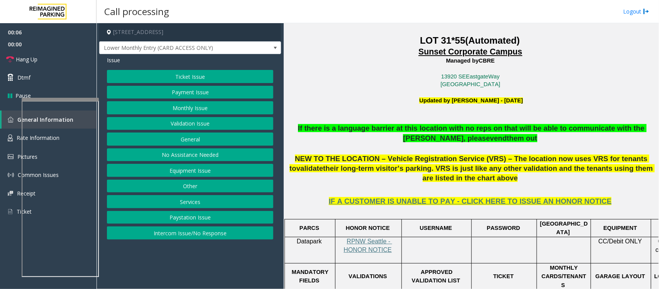
click at [177, 108] on button "Monthly Issue" at bounding box center [190, 107] width 166 height 13
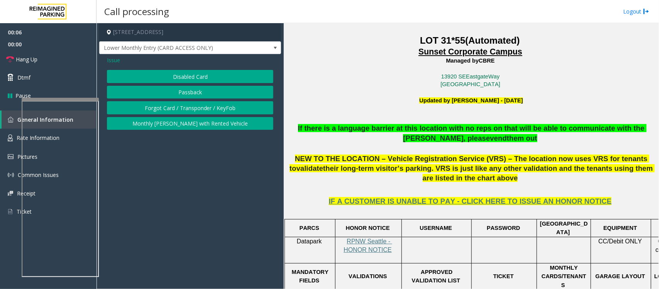
click at [176, 76] on button "Disabled Card" at bounding box center [190, 76] width 166 height 13
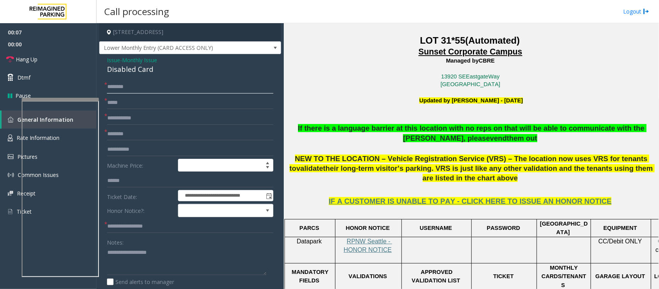
click at [120, 88] on input "text" at bounding box center [190, 86] width 166 height 13
type input "**********"
click at [137, 128] on input "text" at bounding box center [190, 133] width 166 height 13
click at [137, 118] on input "text" at bounding box center [190, 118] width 166 height 13
type input "**********"
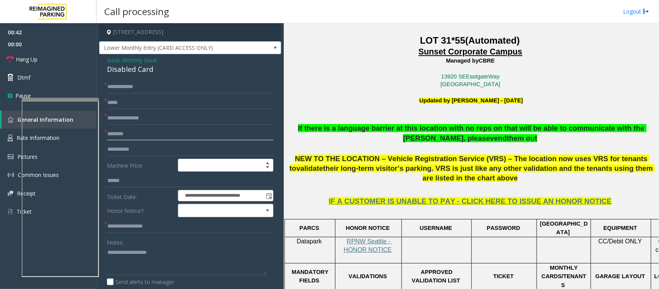
click at [148, 132] on input "text" at bounding box center [190, 133] width 166 height 13
click at [148, 133] on input "text" at bounding box center [190, 133] width 166 height 13
type input "***"
click at [130, 106] on input "text" at bounding box center [190, 102] width 166 height 13
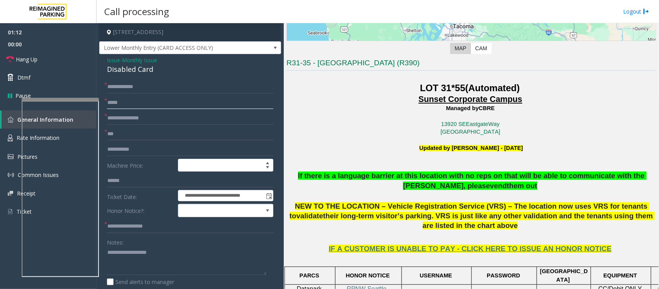
scroll to position [145, 0]
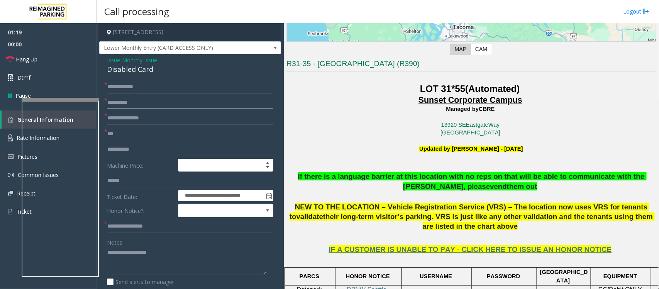
type input "**********"
click at [116, 88] on input "**********" at bounding box center [190, 86] width 166 height 13
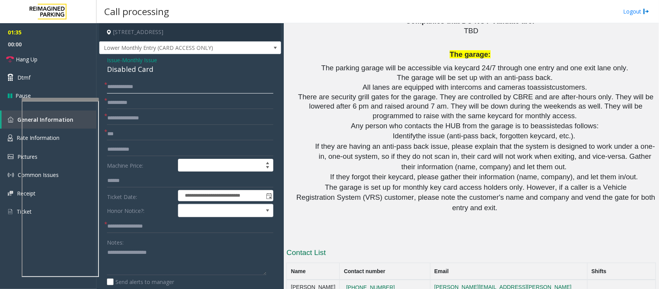
scroll to position [1062, 0]
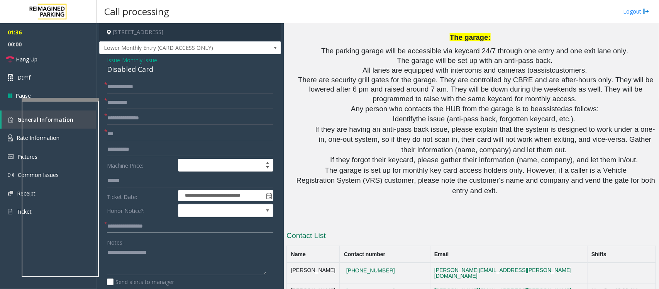
click at [152, 227] on input "text" at bounding box center [190, 226] width 166 height 13
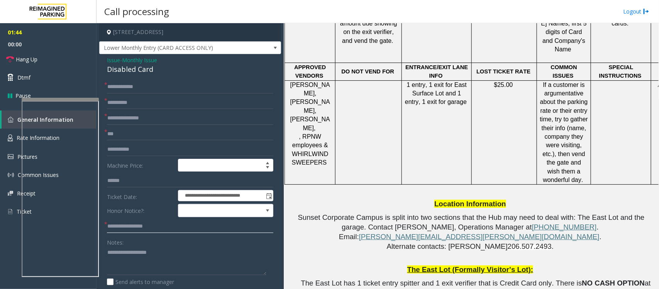
scroll to position [362, 0]
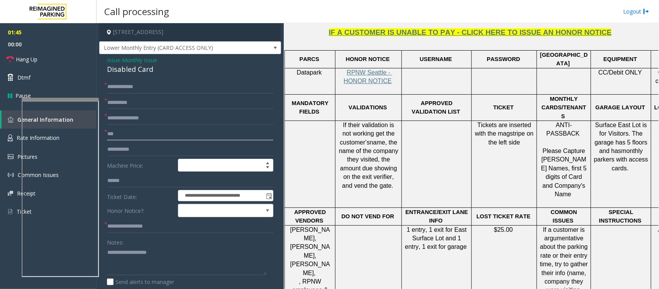
drag, startPoint x: 126, startPoint y: 137, endPoint x: 102, endPoint y: 137, distance: 23.9
click at [102, 137] on div "**********" at bounding box center [190, 267] width 178 height 374
click at [133, 228] on input "text" at bounding box center [190, 226] width 166 height 13
paste input "***"
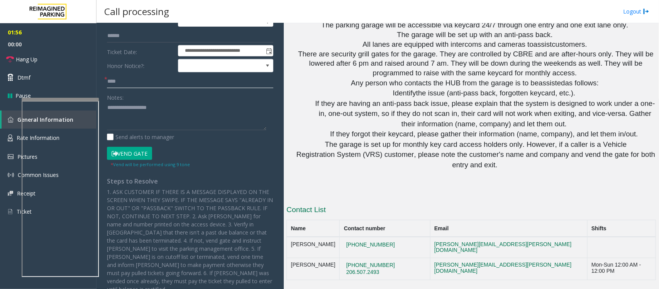
scroll to position [1183, 0]
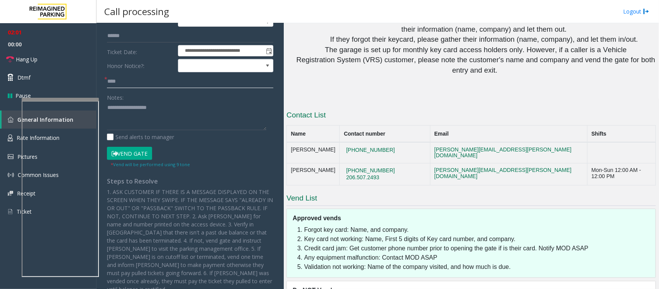
type input "***"
click at [134, 151] on button "Vend Gate" at bounding box center [129, 153] width 45 height 13
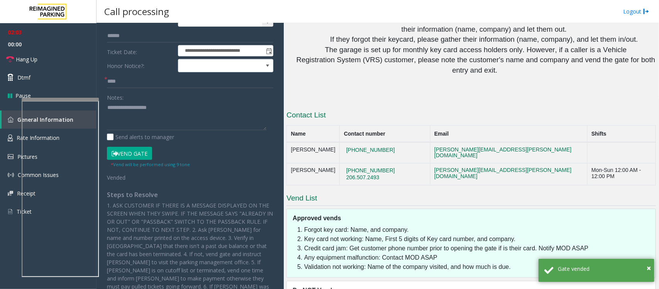
scroll to position [0, 0]
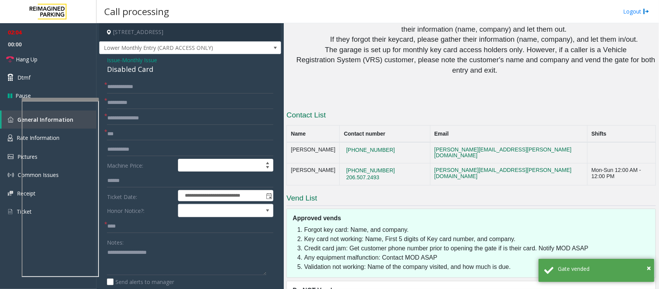
click at [132, 68] on div "Disabled Card" at bounding box center [190, 69] width 166 height 10
copy div "Disabled Card"
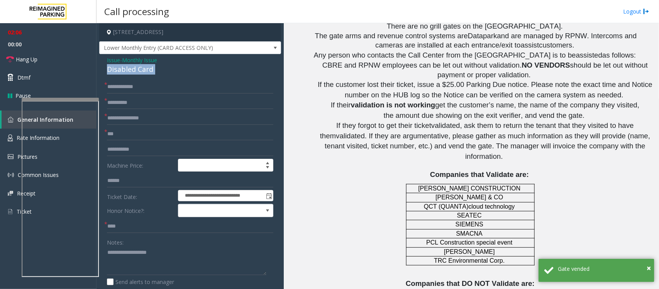
scroll to position [748, 0]
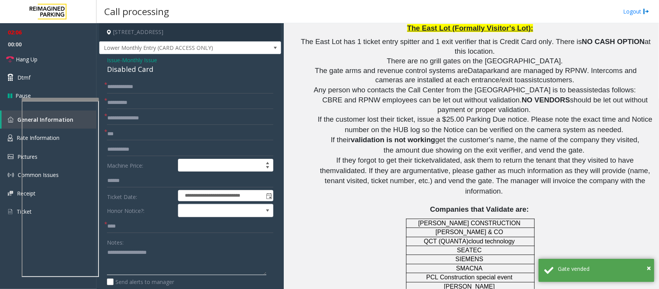
click at [165, 250] on textarea at bounding box center [186, 260] width 159 height 29
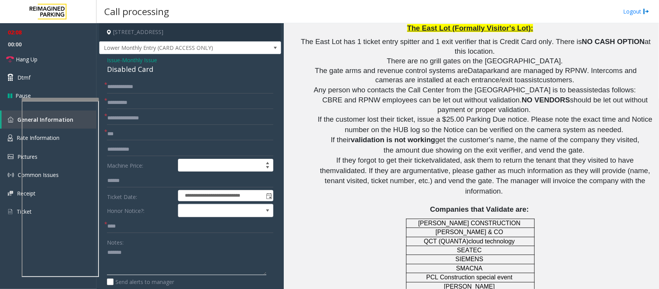
paste textarea "**********"
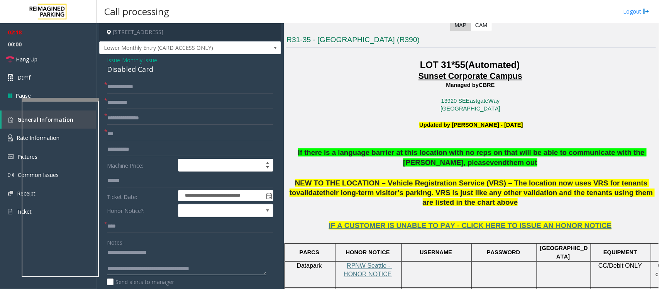
scroll to position [217, 0]
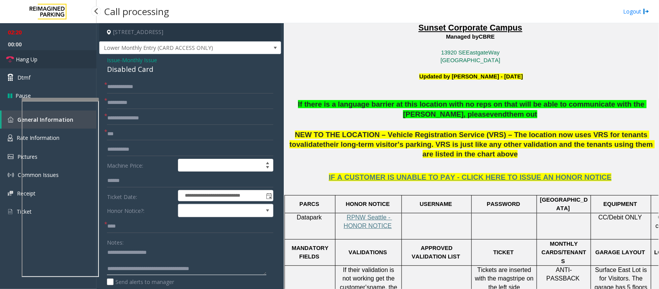
type textarea "**********"
click at [3, 55] on link "Hang Up" at bounding box center [48, 59] width 97 height 18
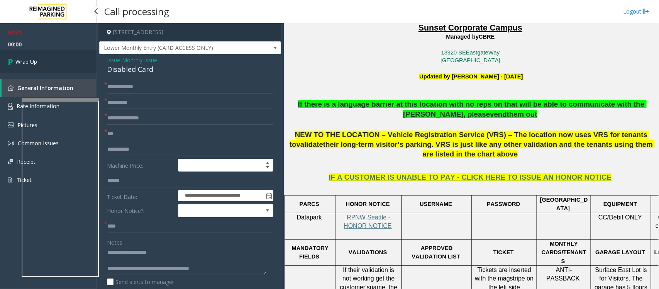
click at [3, 55] on link "Wrap Up" at bounding box center [48, 61] width 97 height 23
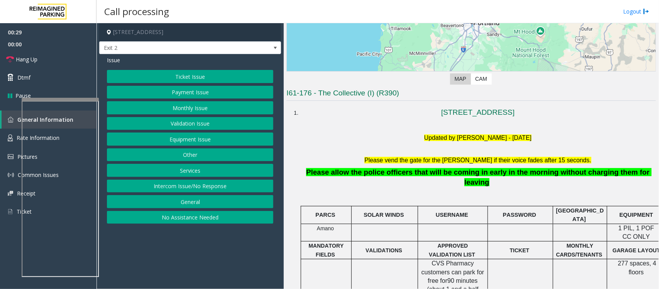
scroll to position [145, 0]
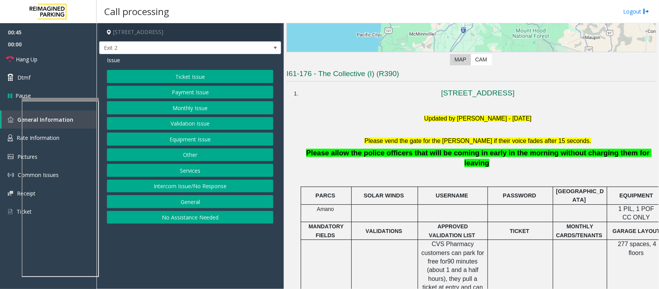
click at [194, 139] on button "Equipment Issue" at bounding box center [190, 138] width 166 height 13
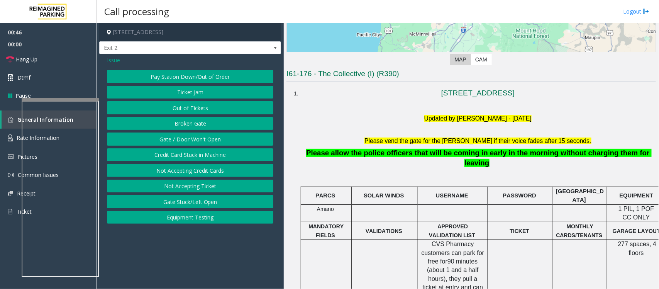
click at [196, 141] on button "Gate / Door Won't Open" at bounding box center [190, 138] width 166 height 13
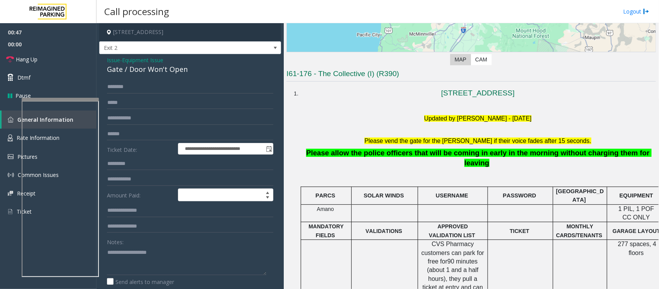
click at [143, 70] on div "Gate / Door Won't Open" at bounding box center [190, 69] width 166 height 10
copy div "Gate / Door Won't Open"
click at [148, 248] on textarea at bounding box center [186, 260] width 159 height 29
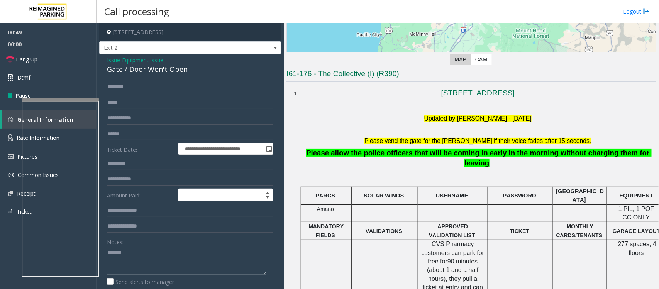
paste textarea "**********"
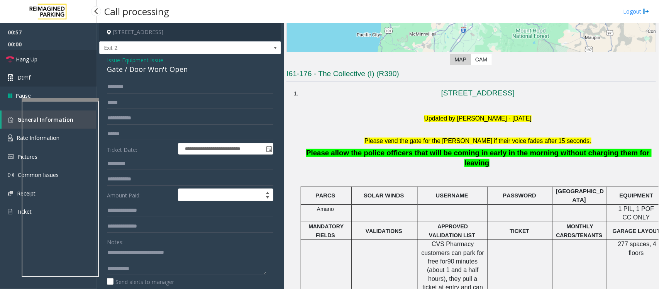
drag, startPoint x: 47, startPoint y: 57, endPoint x: 58, endPoint y: 74, distance: 20.1
click at [47, 57] on link "Hang Up" at bounding box center [48, 59] width 97 height 18
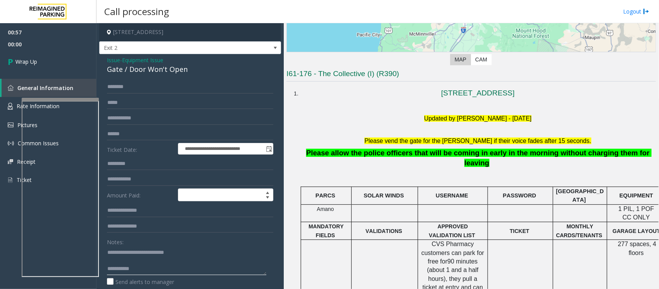
click at [141, 273] on textarea at bounding box center [186, 260] width 159 height 29
type textarea "**********"
click at [54, 67] on link "Wrap Up" at bounding box center [48, 61] width 97 height 23
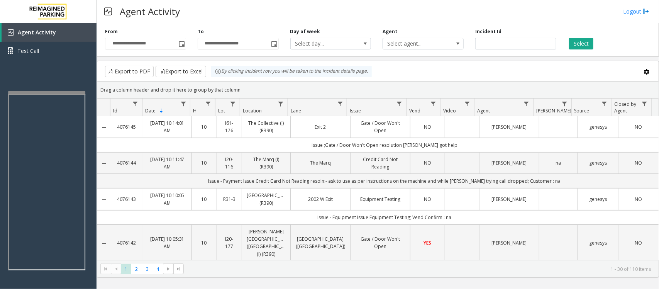
click at [44, 92] on div at bounding box center [46, 92] width 77 height 3
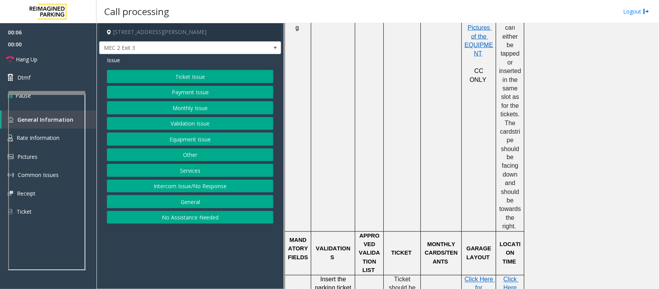
scroll to position [193, 0]
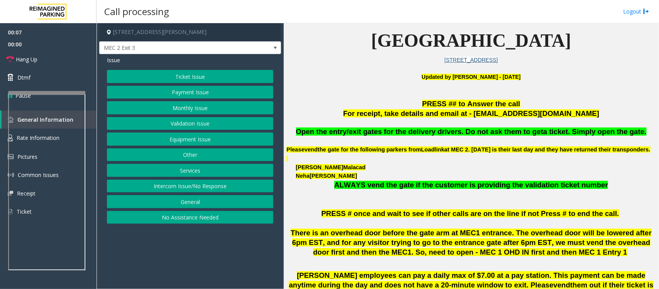
click at [185, 80] on button "Ticket Issue" at bounding box center [190, 76] width 166 height 13
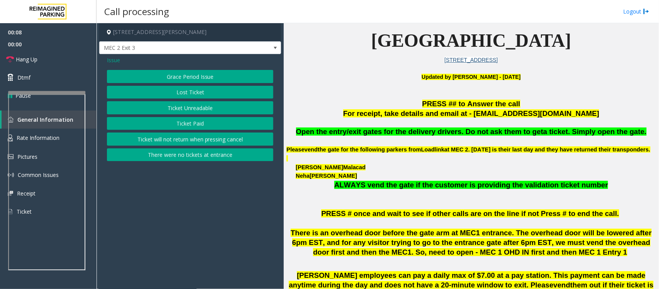
click at [195, 109] on button "Ticket Unreadable" at bounding box center [190, 107] width 166 height 13
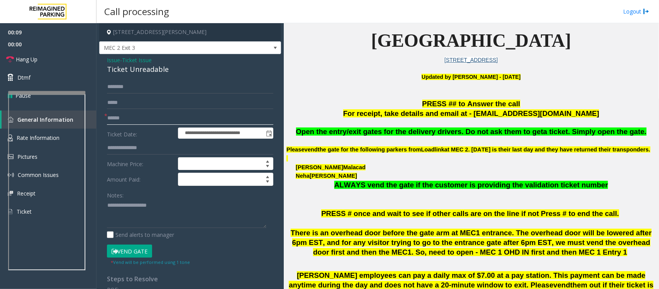
click at [137, 114] on input "text" at bounding box center [190, 118] width 166 height 13
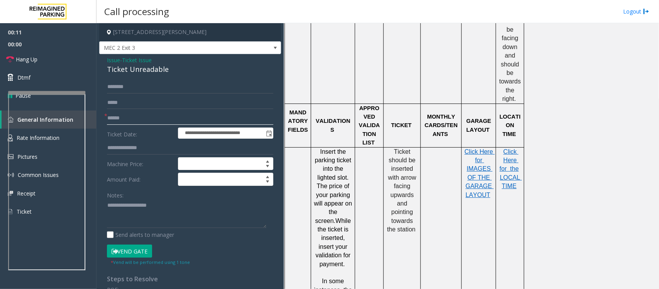
scroll to position [676, 0]
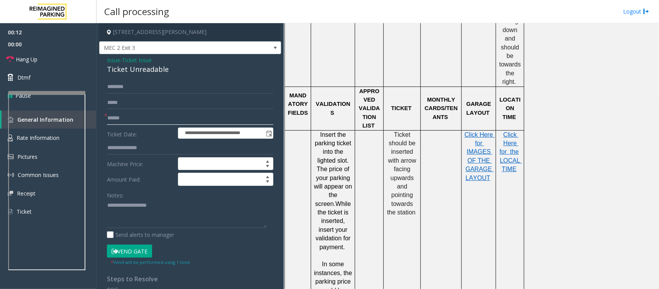
click at [120, 118] on input "text" at bounding box center [190, 118] width 166 height 13
click at [110, 112] on input "text" at bounding box center [190, 118] width 166 height 13
type input "*******"
click at [132, 70] on div "Ticket Unreadable" at bounding box center [190, 69] width 166 height 10
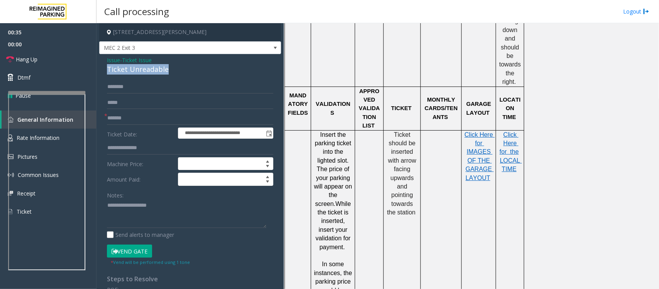
click at [132, 70] on div "Ticket Unreadable" at bounding box center [190, 69] width 166 height 10
copy div "Ticket Unreadable"
click at [137, 217] on textarea at bounding box center [186, 213] width 159 height 29
paste textarea "**********"
type textarea "**********"
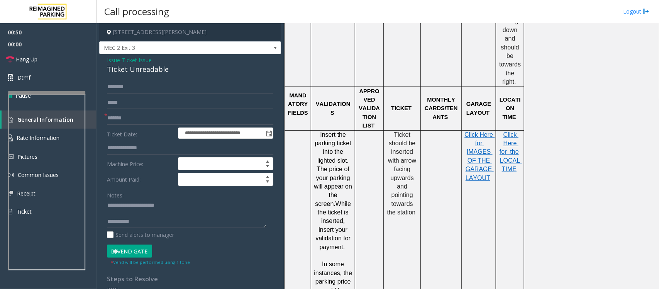
click at [120, 78] on div "**********" at bounding box center [190, 230] width 182 height 353
click at [132, 85] on input "text" at bounding box center [190, 86] width 166 height 13
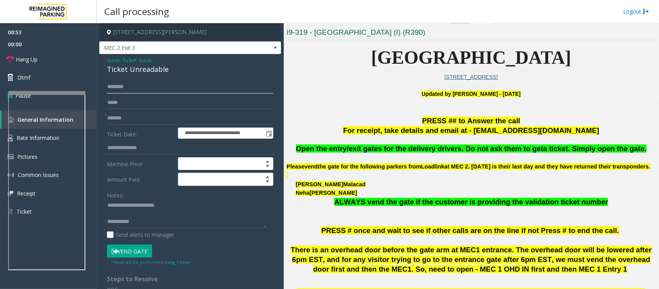
scroll to position [193, 0]
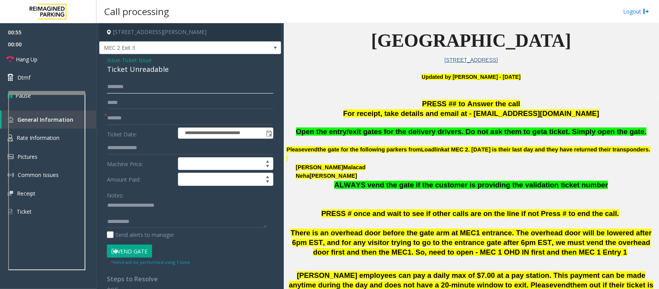
click at [123, 83] on input "text" at bounding box center [190, 86] width 166 height 13
type input "******"
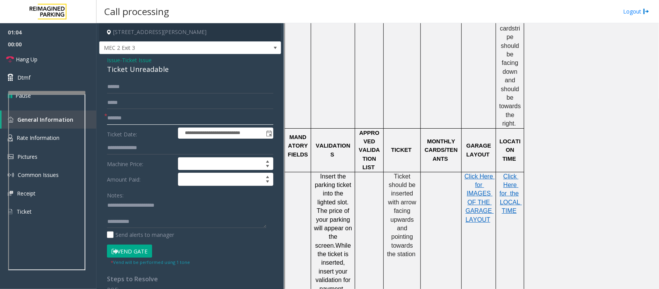
scroll to position [628, 0]
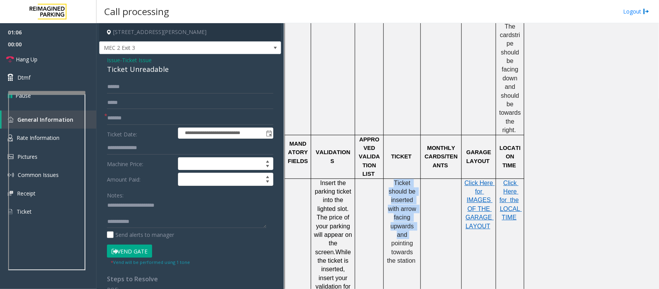
drag, startPoint x: 396, startPoint y: 168, endPoint x: 417, endPoint y: 221, distance: 56.7
click at [417, 221] on p "Ticket should be inserted with arrow facing upwards and pointing towards the st…" at bounding box center [402, 222] width 31 height 87
click at [402, 211] on span "Ticket should be inserted with arrow facing upwards and pointing towards the st…" at bounding box center [402, 222] width 31 height 85
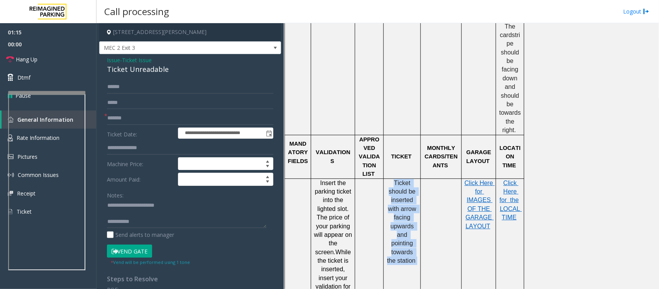
click at [412, 207] on span "Ticket should be inserted with arrow facing upwards and pointing towards the st…" at bounding box center [402, 222] width 31 height 85
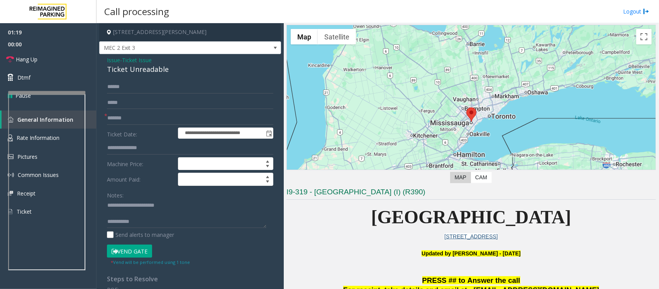
scroll to position [0, 0]
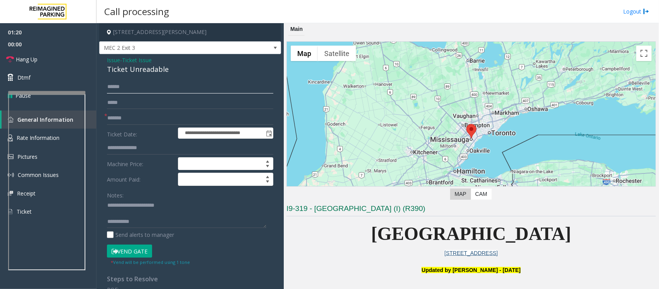
click at [116, 82] on input "******" at bounding box center [190, 86] width 166 height 13
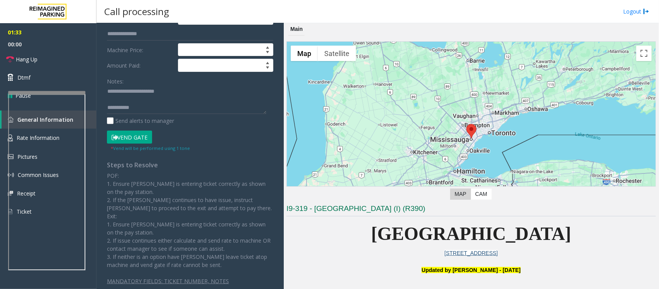
scroll to position [118, 0]
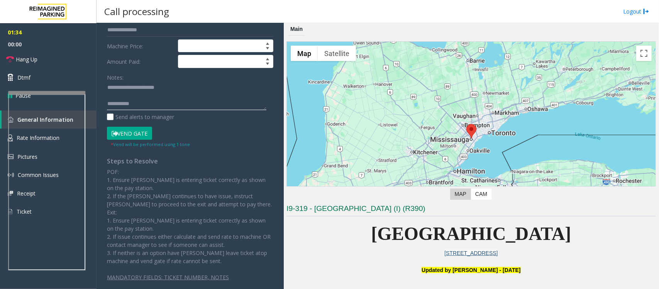
click at [142, 105] on textarea at bounding box center [186, 95] width 159 height 29
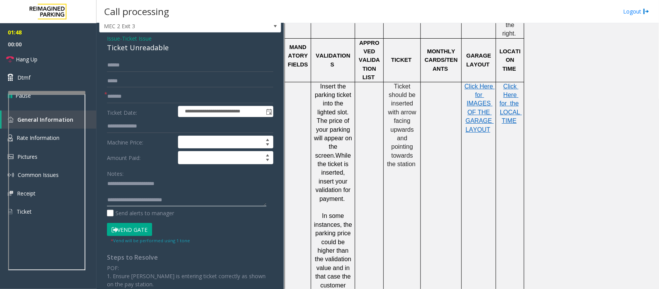
scroll to position [483, 0]
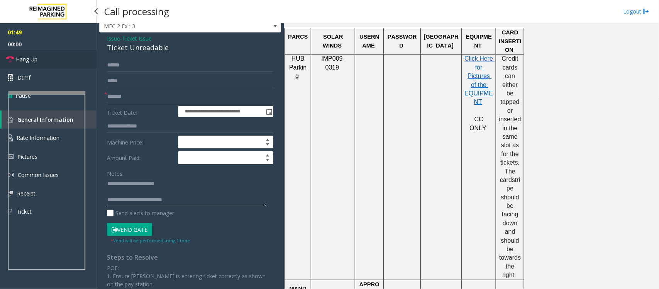
type textarea "**********"
click at [37, 55] on span "Hang Up" at bounding box center [27, 59] width 22 height 8
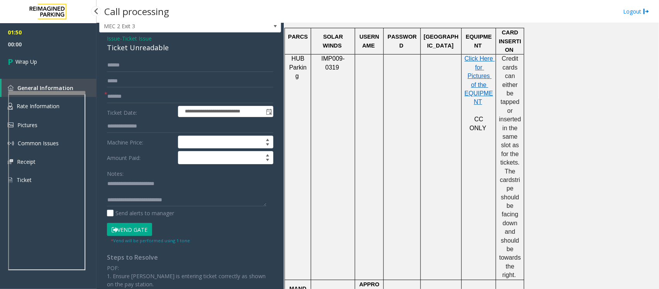
click at [37, 55] on link "Wrap Up" at bounding box center [48, 61] width 97 height 23
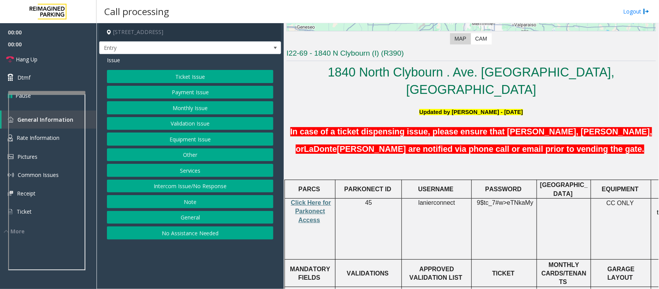
scroll to position [193, 0]
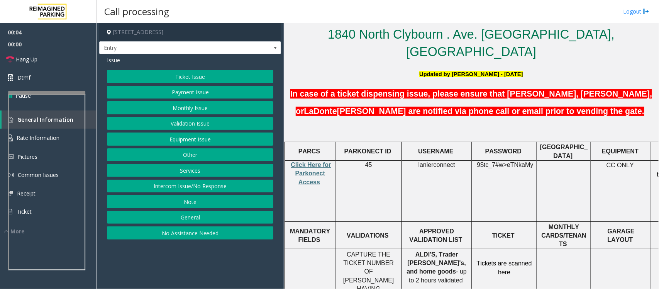
click at [209, 186] on button "Intercom Issue/No Response" at bounding box center [190, 186] width 166 height 13
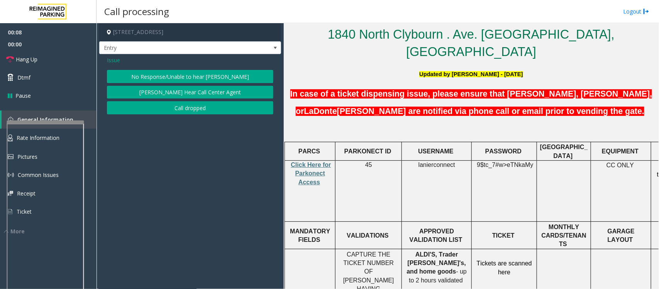
click at [44, 124] on div at bounding box center [45, 210] width 77 height 181
click at [166, 74] on button "No Response/Unable to hear [PERSON_NAME]" at bounding box center [190, 76] width 166 height 13
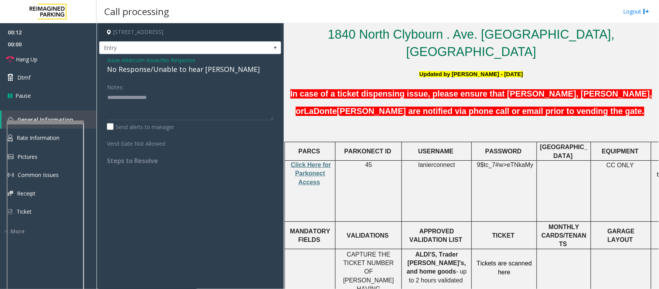
click at [145, 71] on div "No Response/Unable to hear [PERSON_NAME]" at bounding box center [190, 69] width 166 height 10
copy div "No Response/Unable to hear [PERSON_NAME]"
paste textarea "**********"
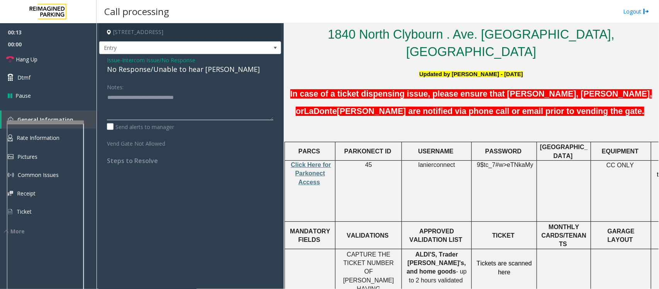
click at [146, 97] on textarea at bounding box center [190, 105] width 166 height 29
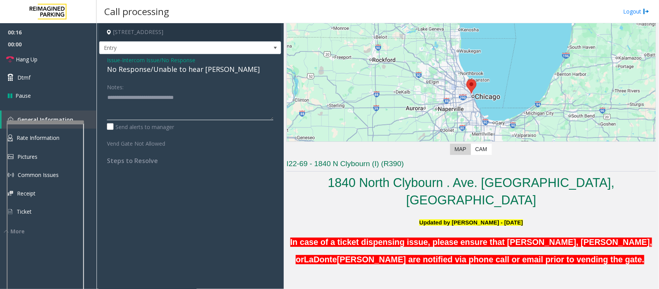
scroll to position [0, 0]
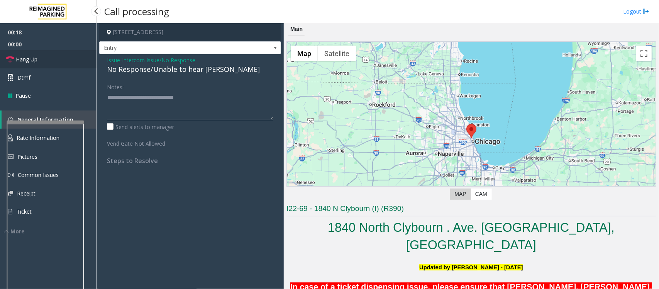
type textarea "**********"
click at [38, 57] on link "Hang Up" at bounding box center [48, 59] width 97 height 18
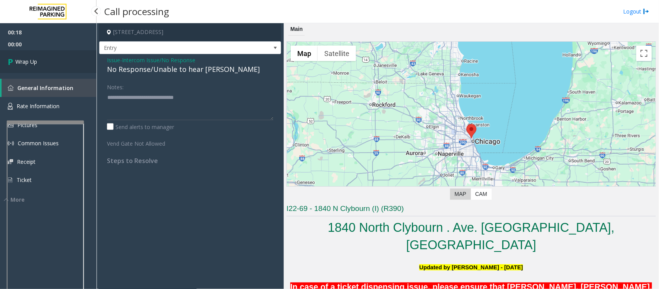
click at [38, 57] on link "Wrap Up" at bounding box center [48, 61] width 97 height 23
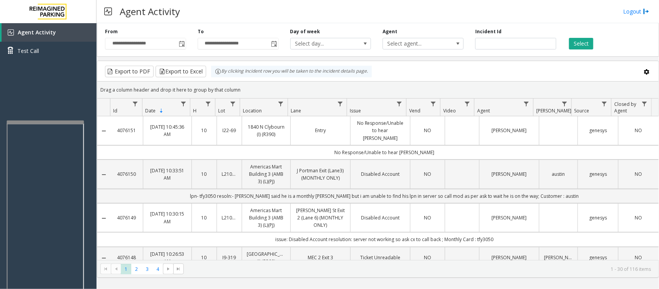
click at [387, 6] on div "Agent Activity Logout" at bounding box center [378, 11] width 563 height 23
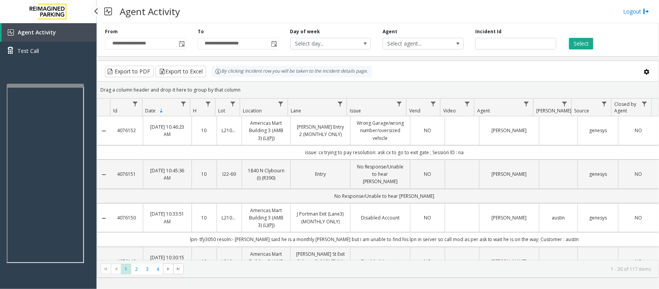
click at [56, 84] on div at bounding box center [45, 85] width 77 height 3
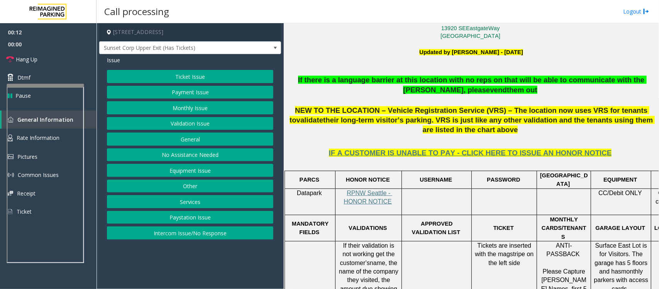
scroll to position [338, 0]
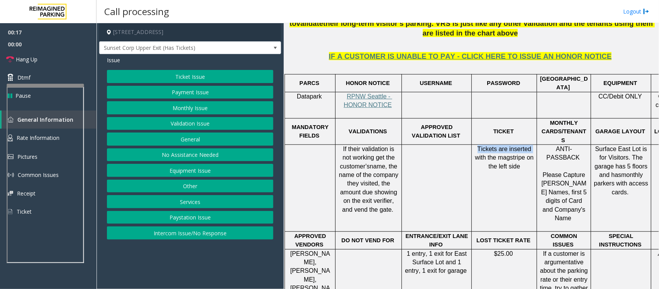
drag, startPoint x: 477, startPoint y: 131, endPoint x: 532, endPoint y: 132, distance: 54.8
click at [532, 145] on p "Tickets are inserted with the magstripe on the left side" at bounding box center [504, 158] width 59 height 26
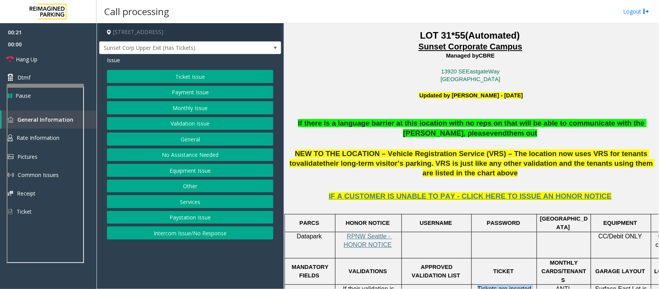
scroll to position [241, 0]
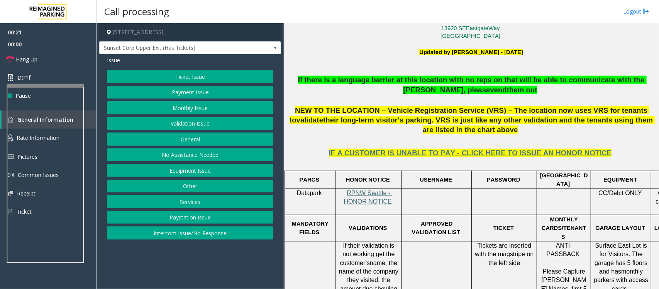
click at [367, 190] on span "RPNW Seattle - HONOR NOTICE" at bounding box center [368, 197] width 48 height 15
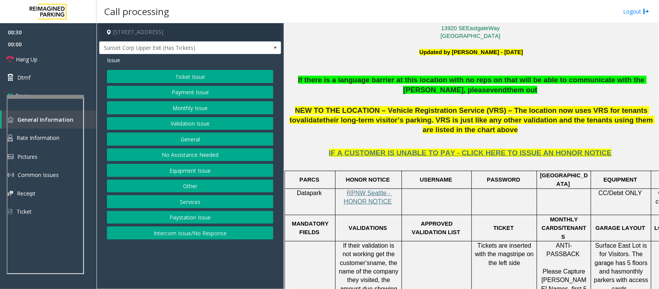
click at [45, 98] on div at bounding box center [45, 96] width 77 height 3
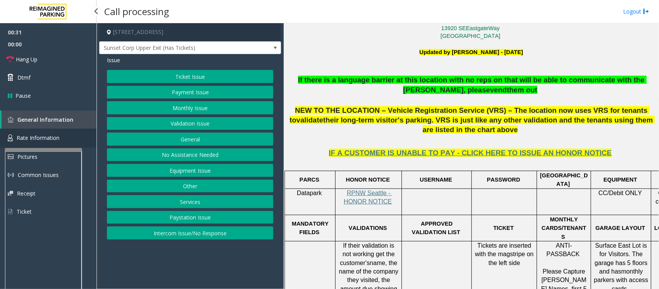
click at [44, 140] on span "Rate Information" at bounding box center [38, 137] width 43 height 7
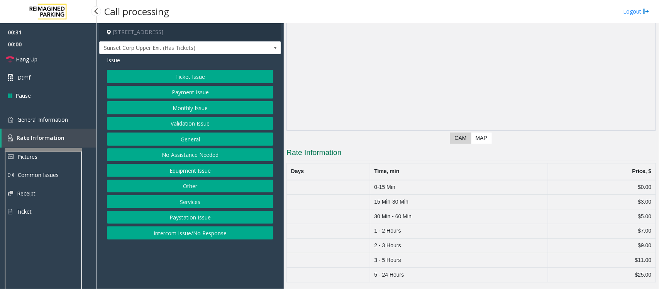
scroll to position [57, 0]
click at [48, 120] on span "General Information" at bounding box center [42, 119] width 51 height 7
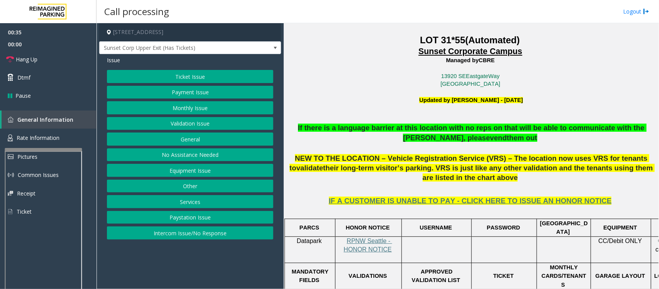
scroll to position [193, 0]
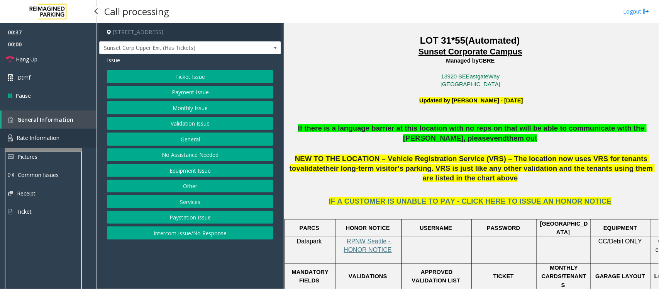
click at [31, 140] on span "Rate Information" at bounding box center [38, 137] width 43 height 7
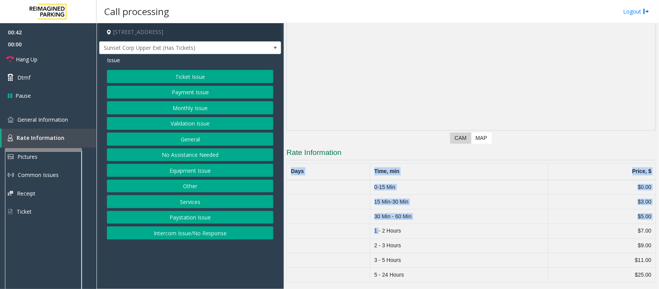
drag, startPoint x: 377, startPoint y: 232, endPoint x: 651, endPoint y: 232, distance: 273.8
click at [651, 232] on div "Main Previous Next CAM Map Rate Information Days Time, min Price, $ 0-15 Min $0…" at bounding box center [471, 156] width 375 height 266
click at [68, 120] on span "General Information" at bounding box center [42, 119] width 51 height 7
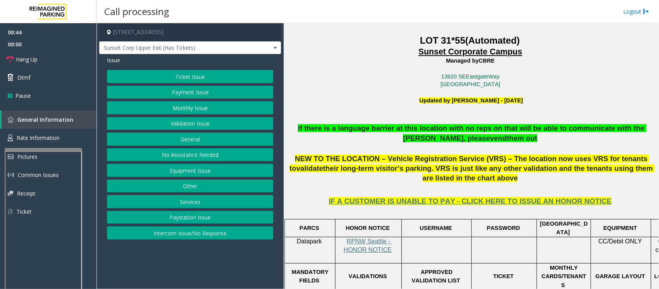
click at [190, 124] on button "Validation Issue" at bounding box center [190, 123] width 166 height 13
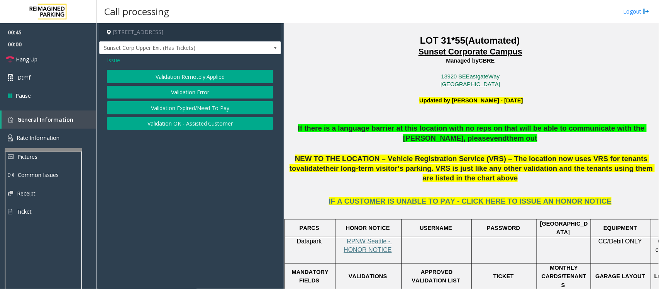
click at [190, 95] on button "Validation Error" at bounding box center [190, 92] width 166 height 13
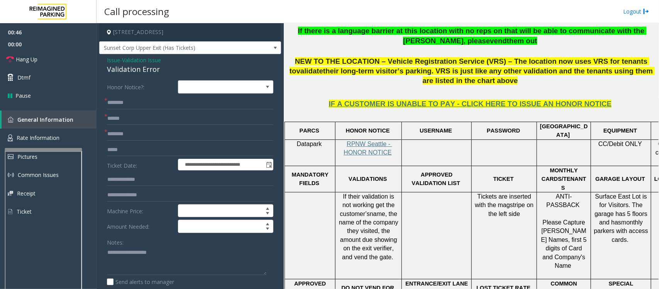
scroll to position [290, 0]
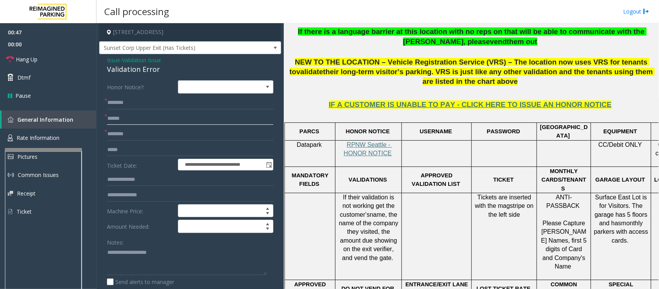
click at [126, 117] on input "text" at bounding box center [190, 118] width 166 height 13
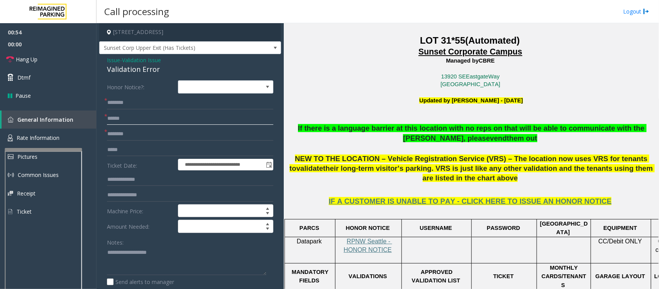
type input "******"
click at [126, 134] on input "text" at bounding box center [190, 133] width 166 height 13
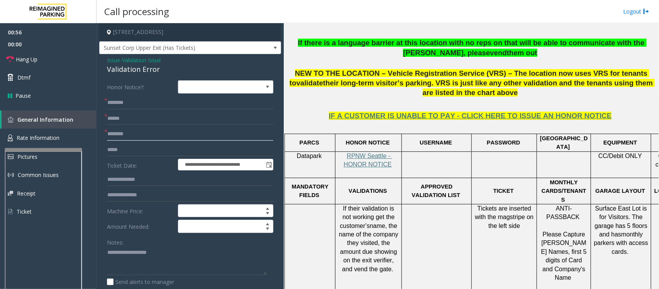
scroll to position [386, 0]
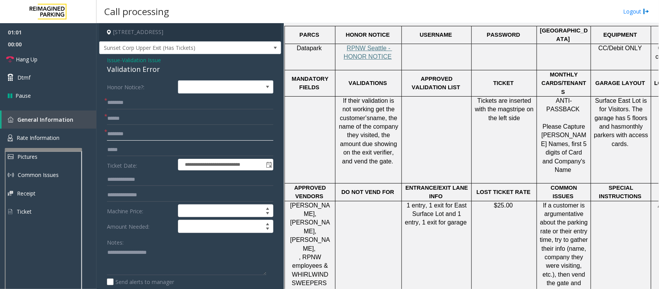
click at [124, 134] on input "text" at bounding box center [190, 133] width 166 height 13
type input "**********"
click at [126, 100] on input "text" at bounding box center [190, 102] width 166 height 13
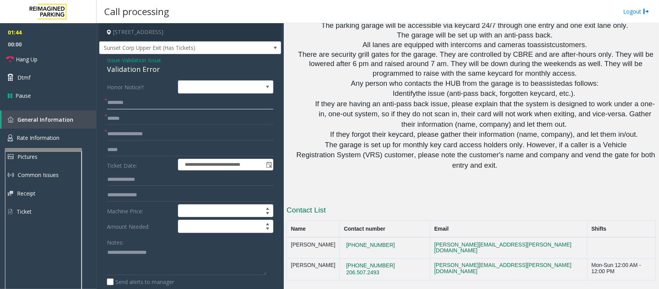
scroll to position [1183, 0]
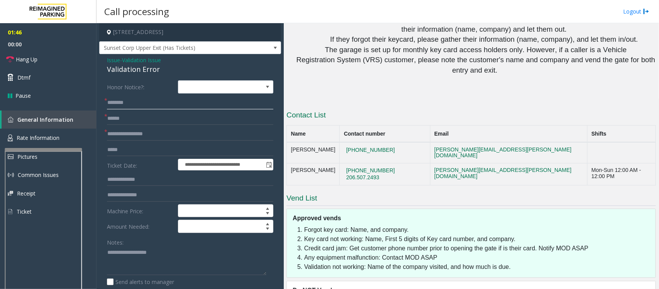
type input "*******"
click at [131, 178] on input "text" at bounding box center [190, 179] width 166 height 13
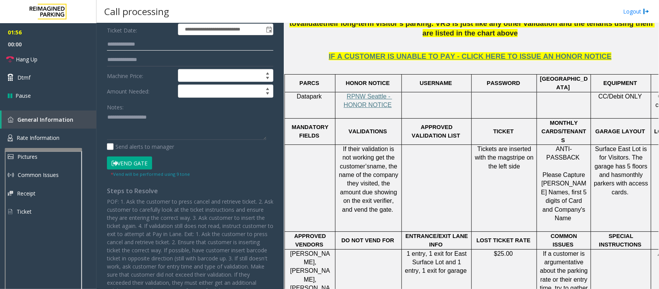
scroll to position [145, 0]
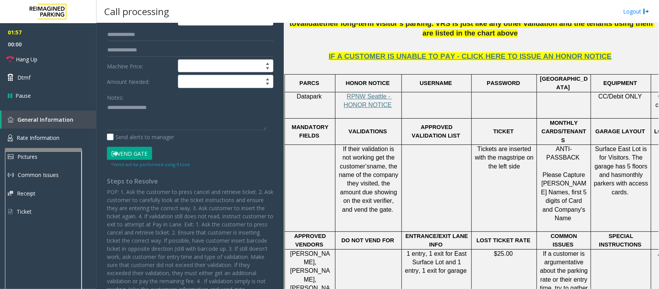
click at [132, 153] on button "Vend Gate" at bounding box center [129, 153] width 45 height 13
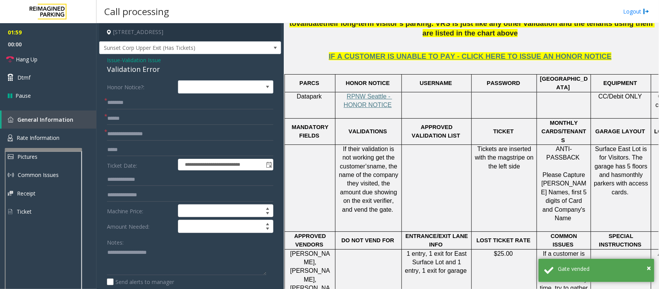
click at [139, 66] on div "Validation Error" at bounding box center [190, 69] width 166 height 10
copy div "Validation Error"
click at [149, 253] on textarea at bounding box center [186, 260] width 159 height 29
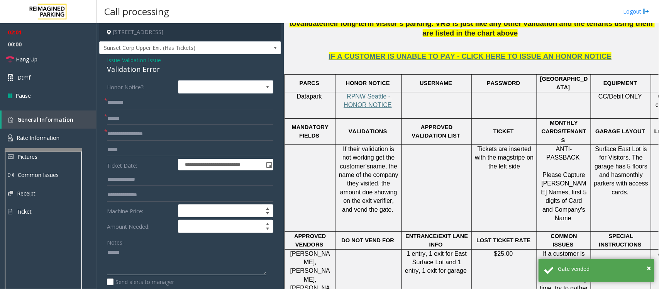
paste textarea "**********"
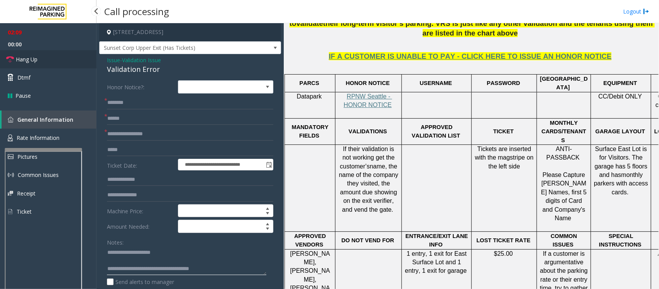
type textarea "**********"
click at [17, 58] on span "Hang Up" at bounding box center [27, 59] width 22 height 8
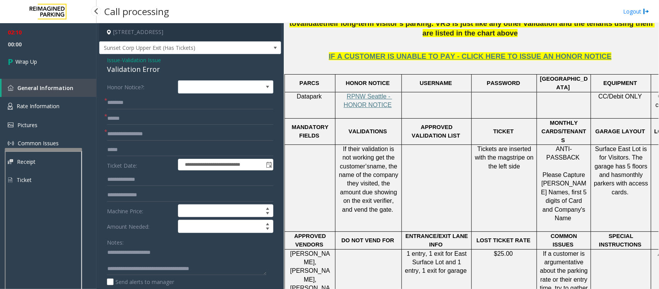
click at [17, 58] on span "Wrap Up" at bounding box center [26, 62] width 22 height 8
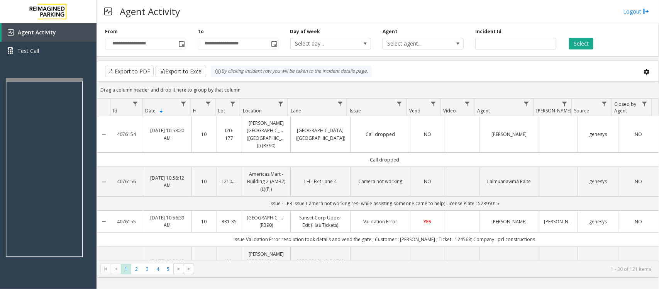
click at [53, 78] on div at bounding box center [44, 79] width 77 height 3
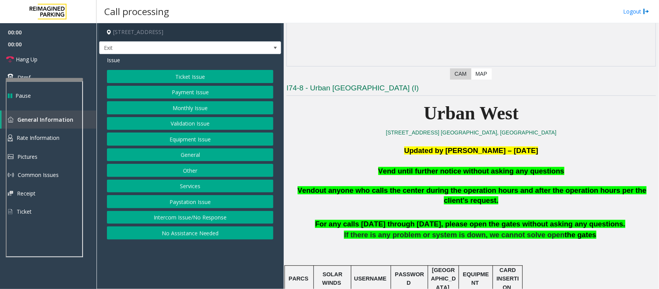
scroll to position [145, 0]
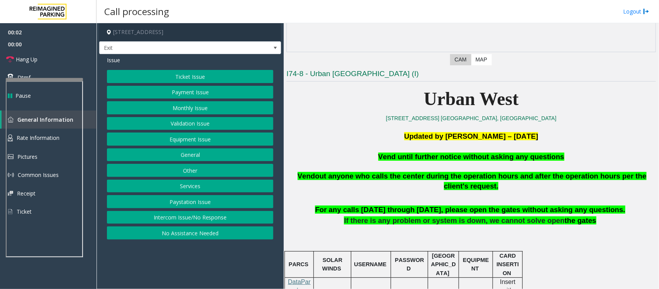
click at [182, 189] on button "Services" at bounding box center [190, 186] width 166 height 13
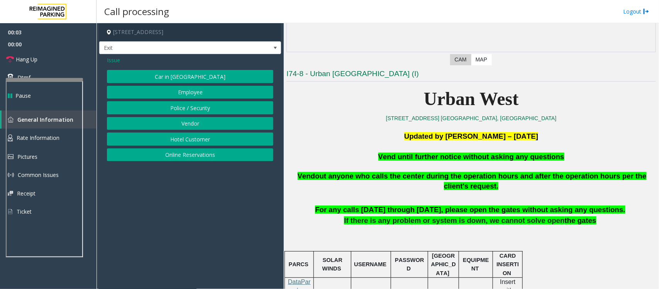
click at [193, 138] on button "Hotel Customer" at bounding box center [190, 138] width 166 height 13
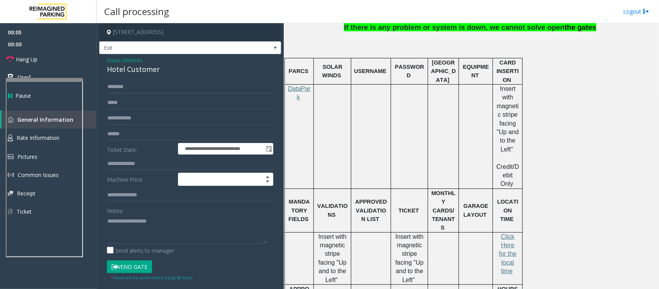
scroll to position [48, 0]
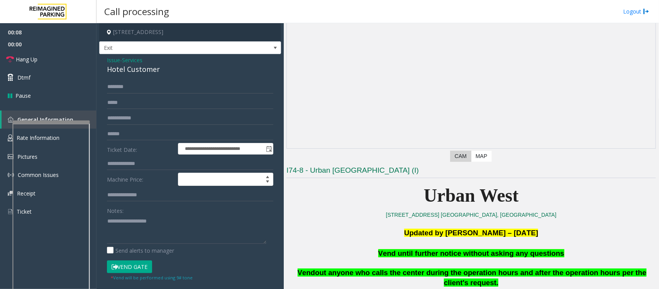
click at [75, 126] on div at bounding box center [50, 210] width 77 height 181
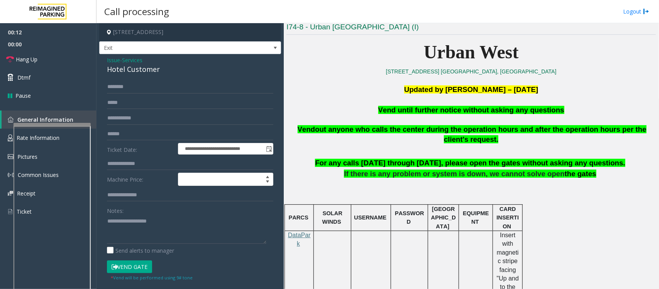
scroll to position [145, 0]
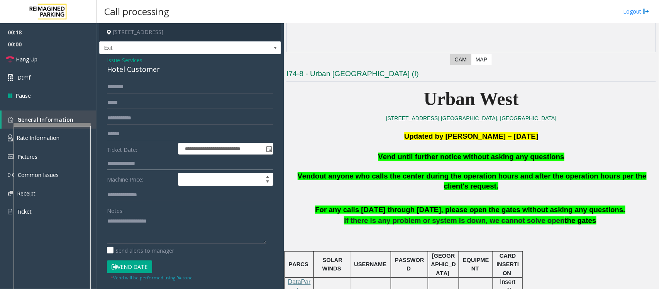
click at [136, 165] on input "text" at bounding box center [190, 163] width 166 height 13
type input "***"
click at [125, 263] on button "Vend Gate" at bounding box center [129, 266] width 45 height 13
click at [128, 66] on div "Hotel Customer" at bounding box center [190, 69] width 166 height 10
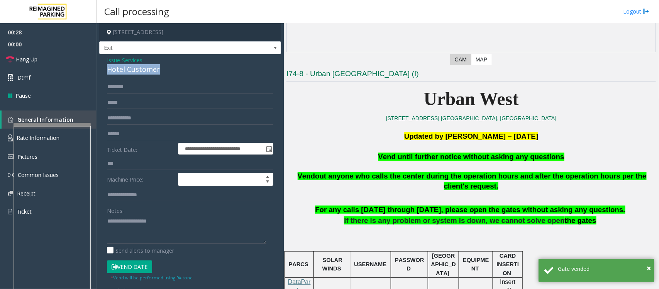
click at [128, 66] on div "Hotel Customer" at bounding box center [190, 69] width 166 height 10
click at [123, 222] on textarea at bounding box center [186, 229] width 159 height 29
paste textarea "**********"
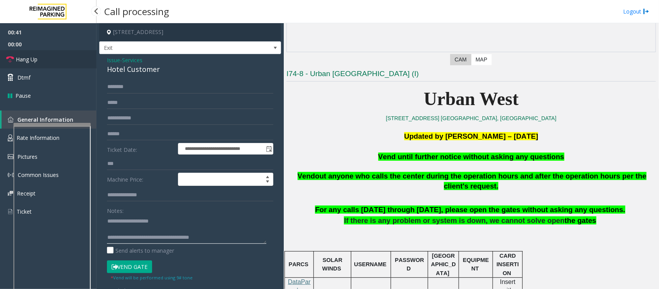
type textarea "**********"
click at [49, 64] on link "Hang Up" at bounding box center [48, 59] width 97 height 18
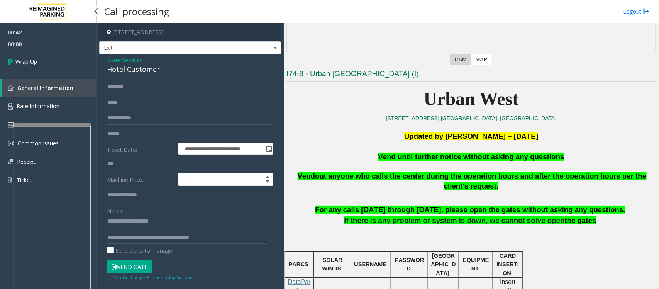
click at [49, 64] on link "Wrap Up" at bounding box center [48, 61] width 97 height 23
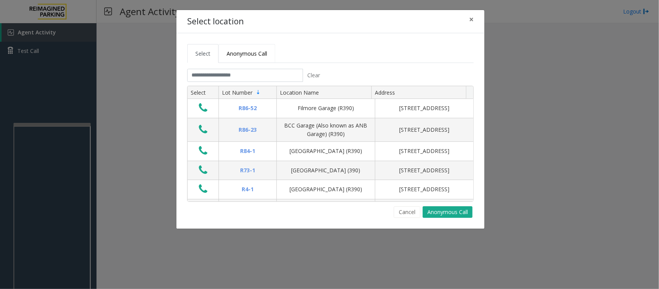
click at [257, 55] on span "Anonymous Call" at bounding box center [247, 53] width 41 height 7
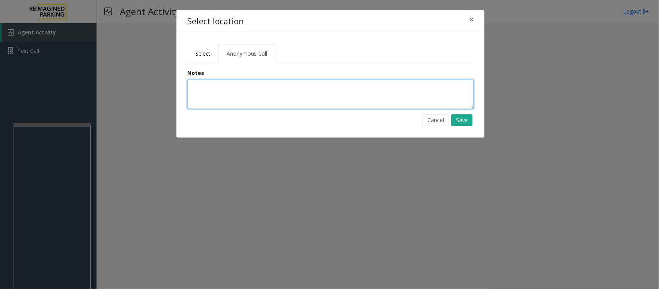
click at [238, 90] on textarea at bounding box center [330, 94] width 287 height 29
type textarea "*"
click at [201, 56] on span "Select" at bounding box center [202, 53] width 15 height 7
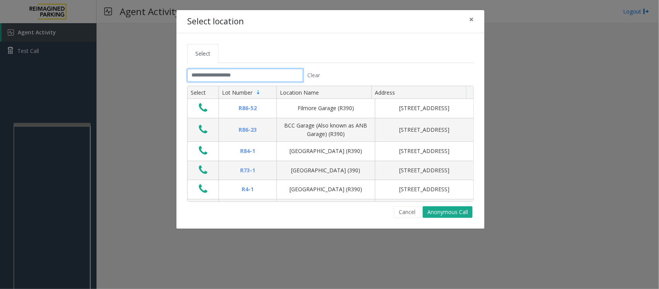
click at [239, 76] on input "text" at bounding box center [245, 75] width 116 height 13
click at [470, 22] on span "×" at bounding box center [471, 19] width 5 height 11
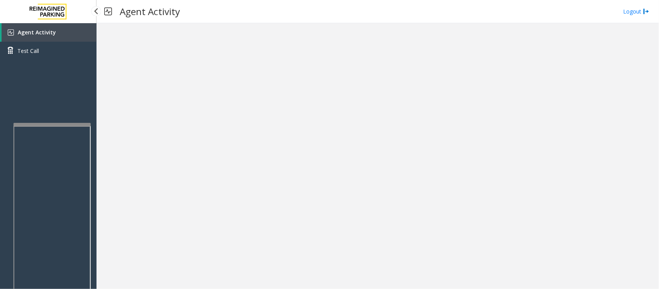
click at [18, 34] on span "Agent Activity" at bounding box center [37, 32] width 38 height 7
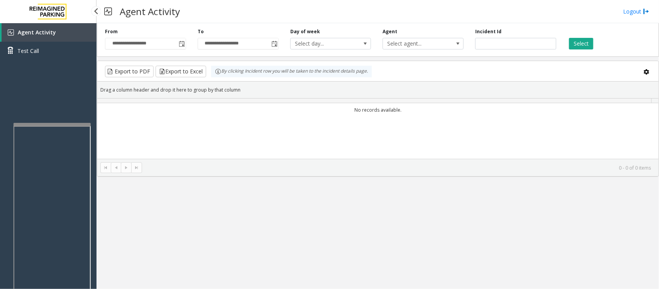
click at [18, 34] on span "Agent Activity" at bounding box center [37, 32] width 38 height 7
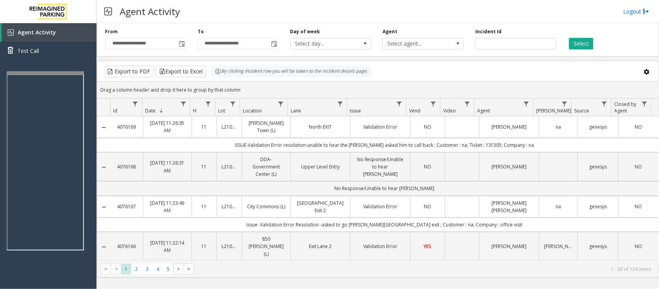
click at [54, 72] on div at bounding box center [45, 72] width 77 height 3
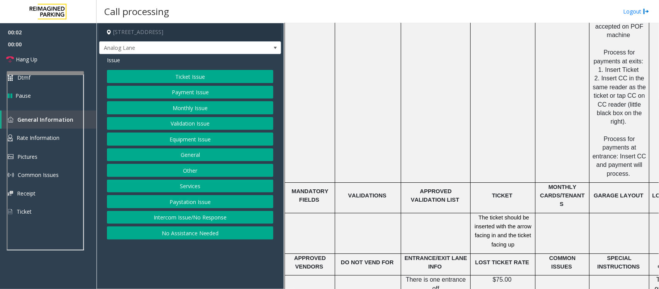
scroll to position [1014, 0]
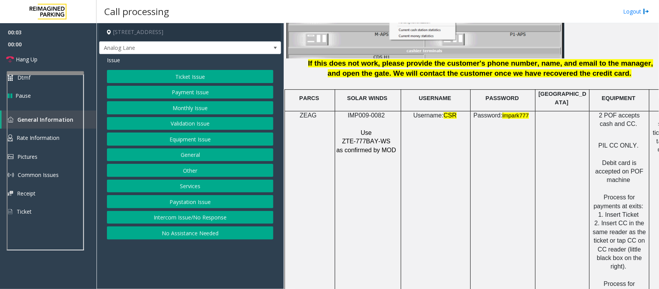
click at [366, 138] on span "ZTE-777BAY-WS" at bounding box center [366, 141] width 48 height 7
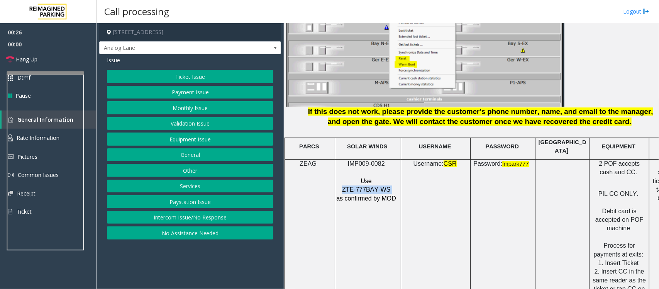
scroll to position [965, 50]
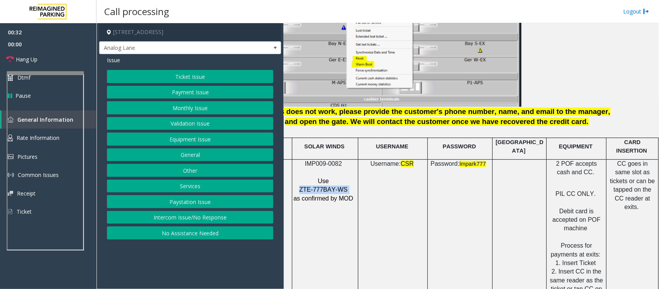
click at [181, 90] on button "Payment Issue" at bounding box center [190, 92] width 166 height 13
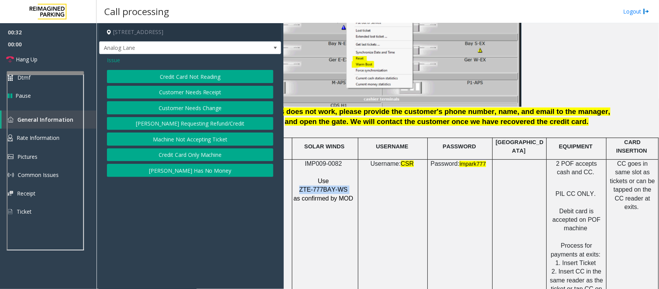
click at [186, 76] on button "Credit Card Not Reading" at bounding box center [190, 76] width 166 height 13
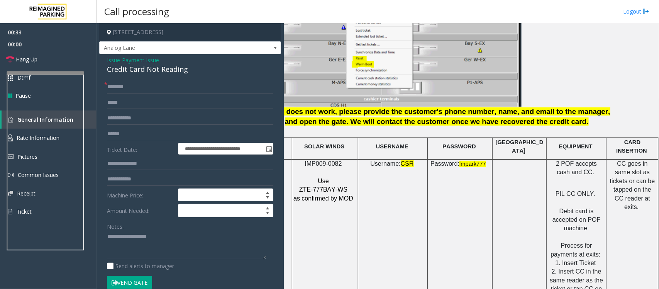
click at [130, 72] on div "Credit Card Not Reading" at bounding box center [190, 69] width 166 height 10
click at [138, 244] on textarea at bounding box center [186, 245] width 159 height 29
paste textarea "**********"
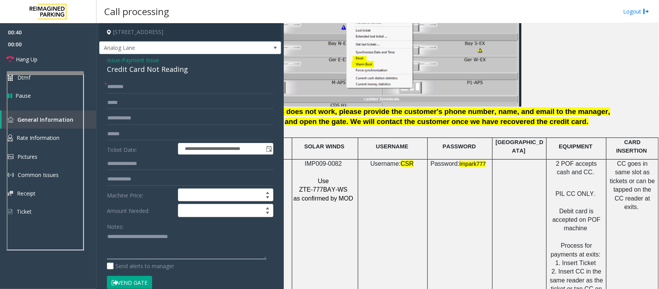
type textarea "**********"
click at [115, 62] on span "Issue" at bounding box center [113, 60] width 13 height 8
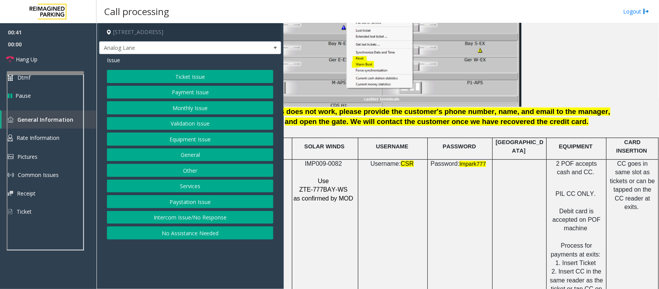
click at [190, 120] on button "Validation Issue" at bounding box center [190, 123] width 166 height 13
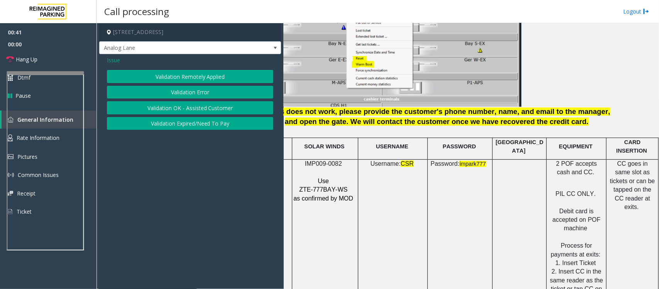
click at [187, 92] on button "Validation Error" at bounding box center [190, 92] width 166 height 13
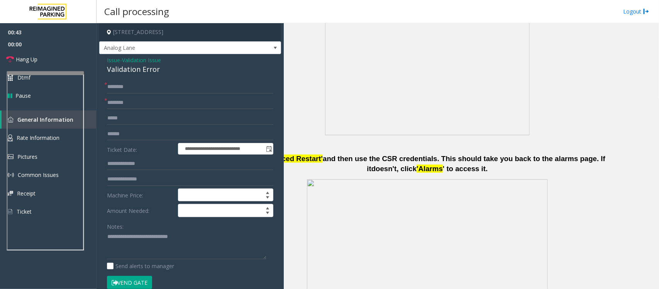
scroll to position [434, 50]
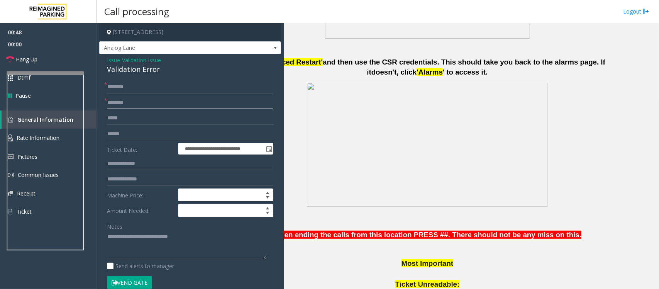
click at [126, 103] on input "text" at bounding box center [190, 102] width 166 height 13
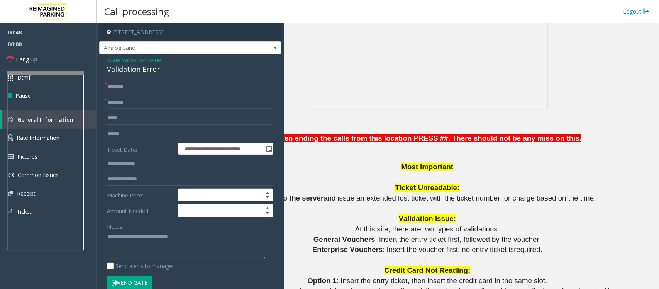
scroll to position [676, 50]
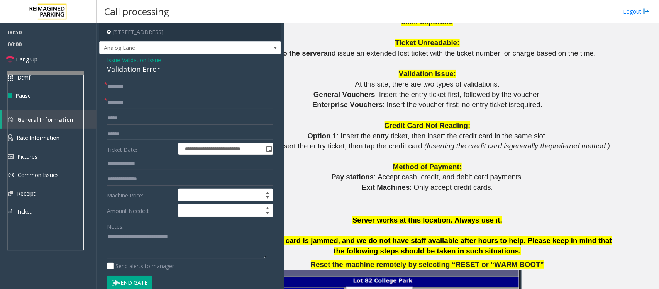
click at [127, 134] on input "text" at bounding box center [190, 133] width 166 height 13
click at [118, 134] on input "text" at bounding box center [190, 133] width 166 height 13
type input "********"
click at [199, 238] on textarea at bounding box center [186, 245] width 159 height 29
click at [130, 89] on input "text" at bounding box center [190, 86] width 166 height 13
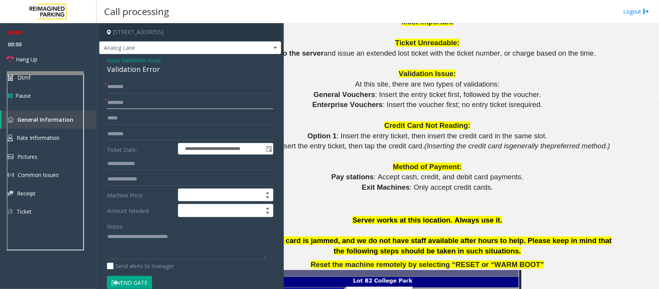
click at [128, 104] on input "text" at bounding box center [190, 102] width 166 height 13
type input "**********"
click at [139, 78] on div "**********" at bounding box center [190, 278] width 182 height 449
click at [134, 84] on input "text" at bounding box center [190, 86] width 166 height 13
type input "*****"
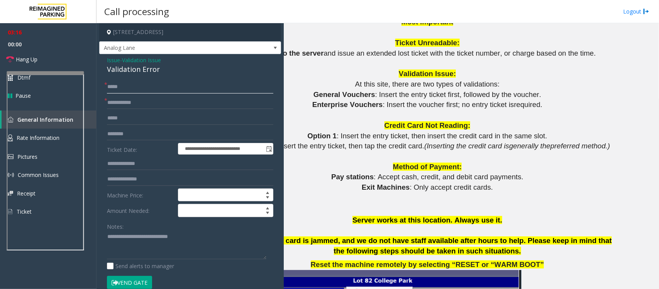
click at [134, 84] on input "*****" at bounding box center [190, 86] width 166 height 13
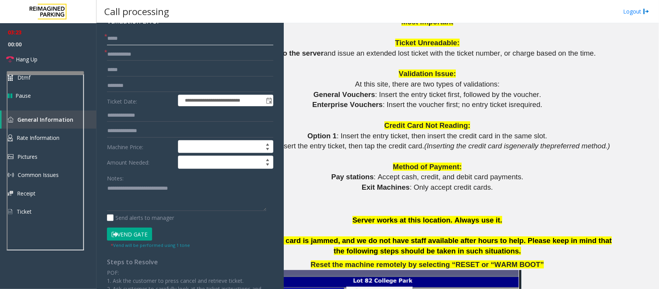
scroll to position [0, 0]
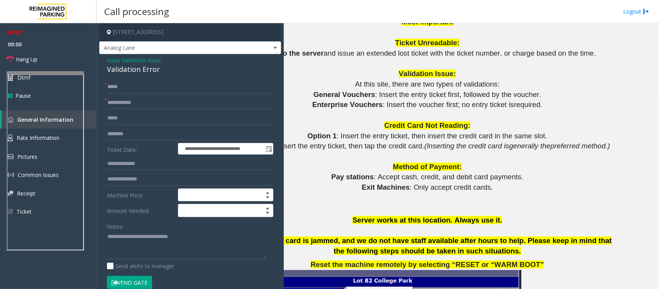
click at [149, 73] on div "Validation Error" at bounding box center [190, 69] width 166 height 10
drag, startPoint x: 190, startPoint y: 238, endPoint x: 124, endPoint y: 239, distance: 66.0
click at [124, 239] on textarea at bounding box center [186, 245] width 159 height 29
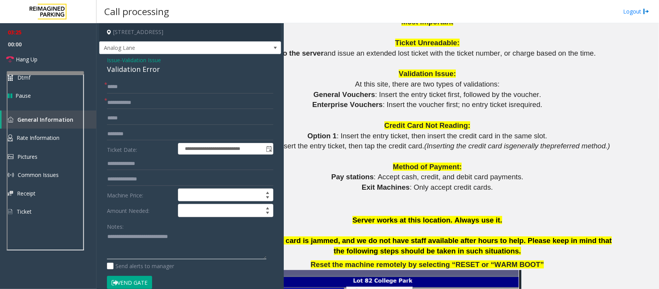
paste textarea
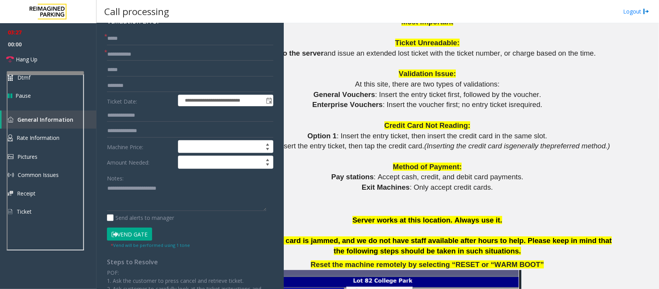
click at [129, 238] on button "Vend Gate" at bounding box center [129, 233] width 45 height 13
click at [184, 193] on textarea at bounding box center [186, 196] width 159 height 29
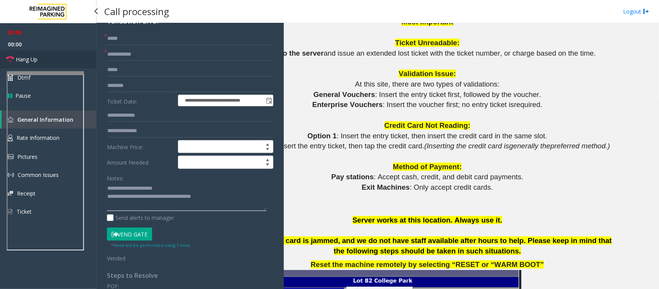
type textarea "**********"
click at [49, 60] on link "Hang Up" at bounding box center [48, 59] width 97 height 18
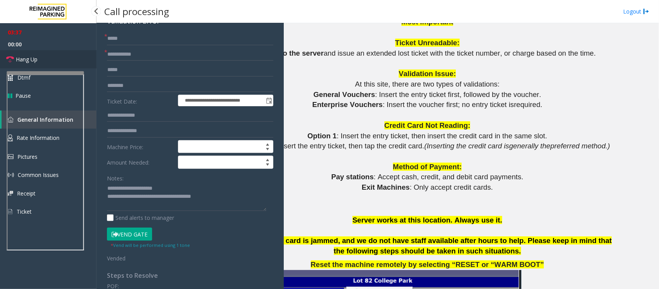
click at [49, 60] on link "Hang Up" at bounding box center [48, 59] width 97 height 18
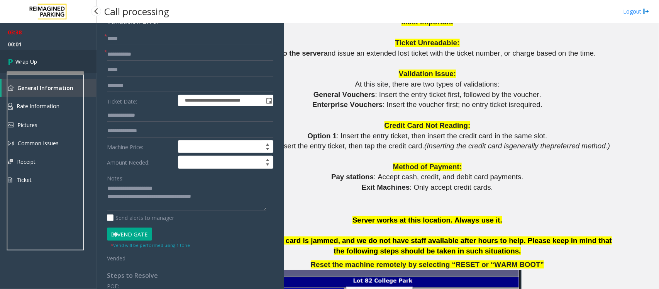
click at [49, 60] on link "Wrap Up" at bounding box center [48, 61] width 97 height 23
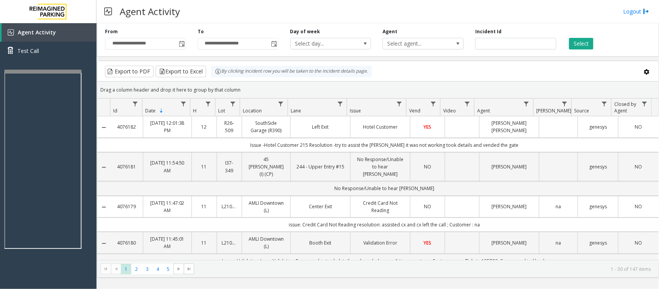
click at [37, 72] on div at bounding box center [42, 71] width 77 height 3
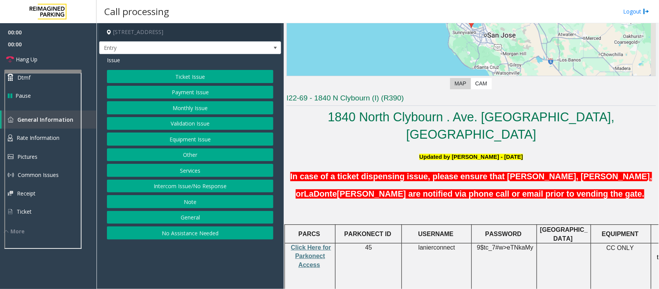
scroll to position [145, 0]
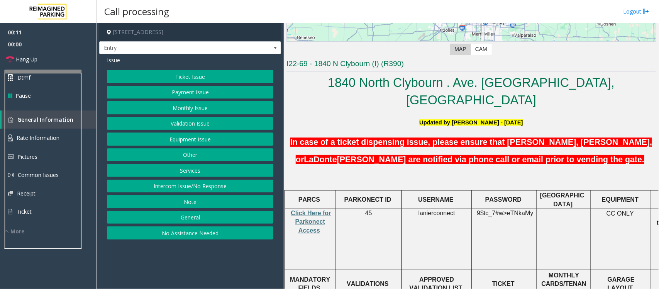
click at [196, 187] on button "Intercom Issue/No Response" at bounding box center [190, 186] width 166 height 13
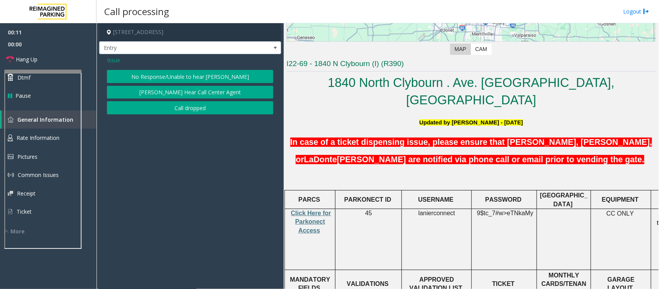
click at [188, 73] on button "No Response/Unable to hear [PERSON_NAME]" at bounding box center [190, 76] width 166 height 13
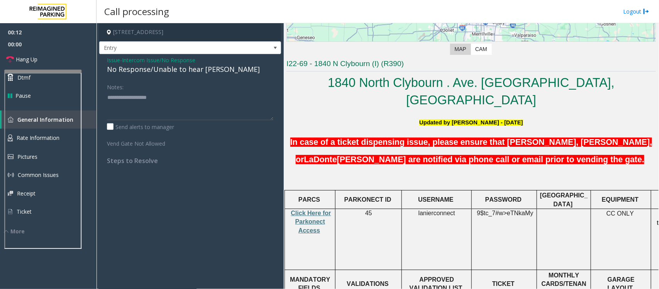
click at [179, 66] on div "No Response/Unable to hear [PERSON_NAME]" at bounding box center [190, 69] width 166 height 10
copy div "No Response/Unable to hear [PERSON_NAME]"
paste textarea "**********"
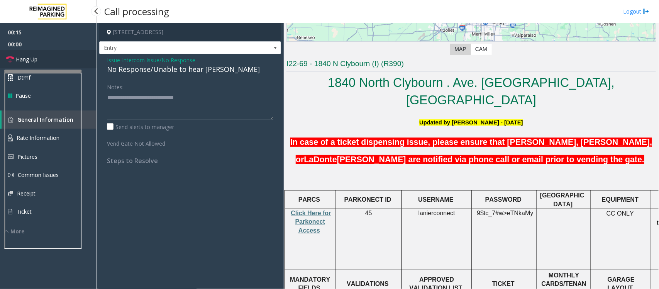
type textarea "**********"
click at [16, 55] on span "Hang Up" at bounding box center [27, 59] width 22 height 8
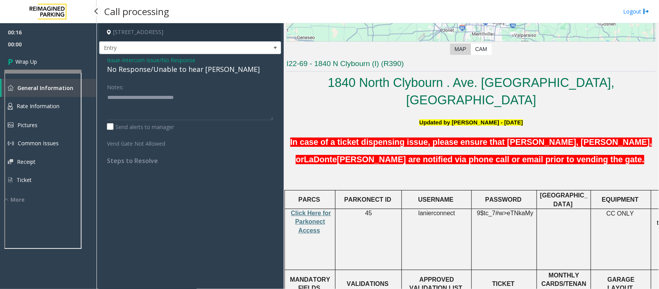
click at [15, 55] on link "Wrap Up" at bounding box center [48, 61] width 97 height 23
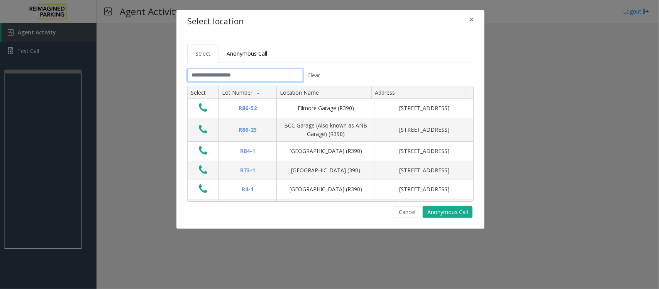
click at [263, 72] on input "text" at bounding box center [245, 75] width 116 height 13
click at [263, 71] on input "text" at bounding box center [245, 75] width 116 height 13
click at [254, 54] on span "Anonymous Call" at bounding box center [247, 53] width 41 height 7
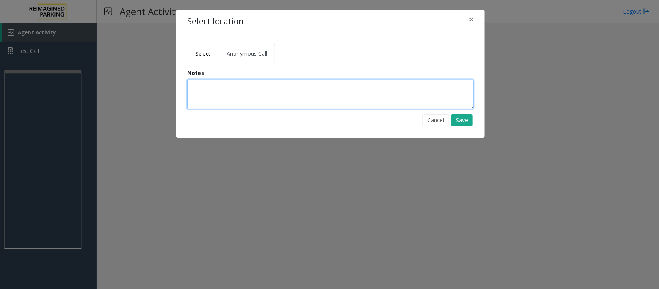
click at [241, 99] on textarea at bounding box center [330, 94] width 287 height 29
type textarea "**********"
click at [465, 121] on button "Save" at bounding box center [461, 120] width 21 height 12
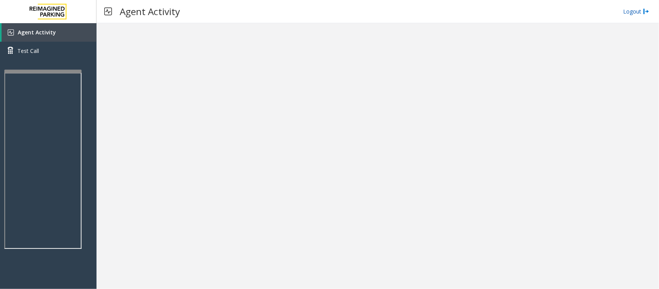
click at [645, 14] on img at bounding box center [646, 11] width 6 height 8
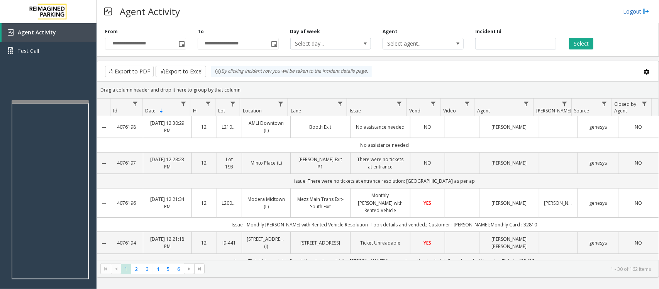
click at [625, 7] on link "Logout" at bounding box center [636, 11] width 26 height 8
